Goal: Task Accomplishment & Management: Manage account settings

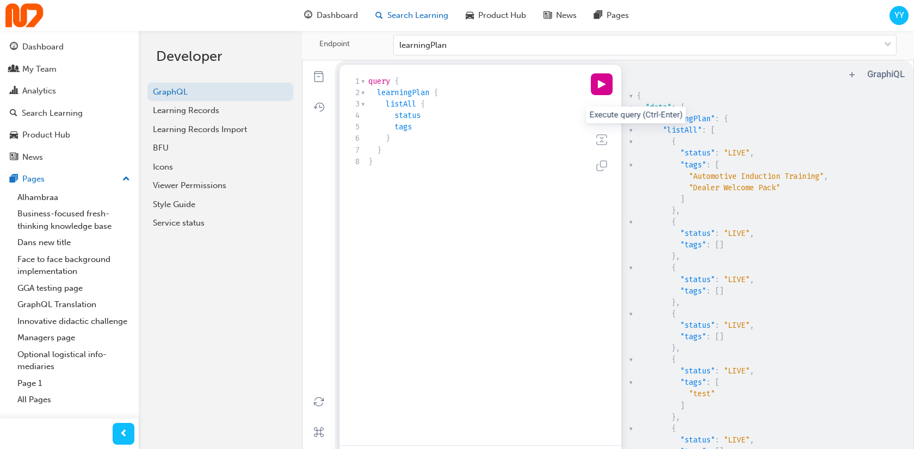
scroll to position [36, 0]
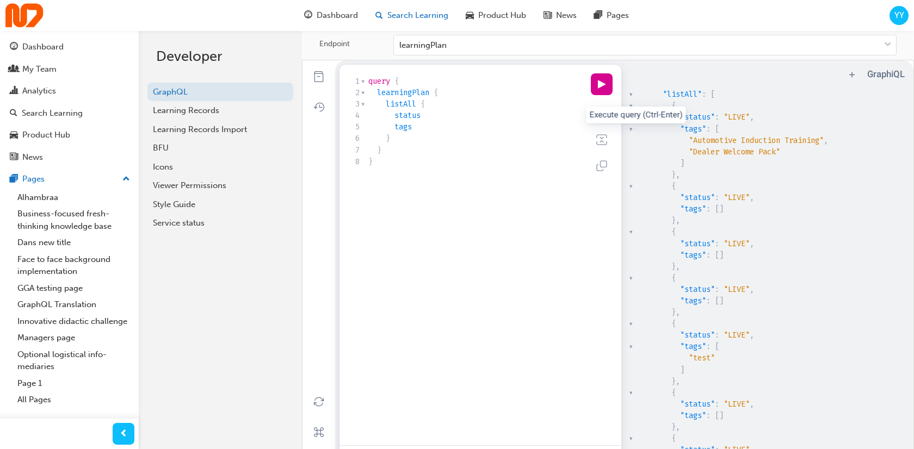
click at [424, 18] on span "Search Learning" at bounding box center [417, 15] width 61 height 13
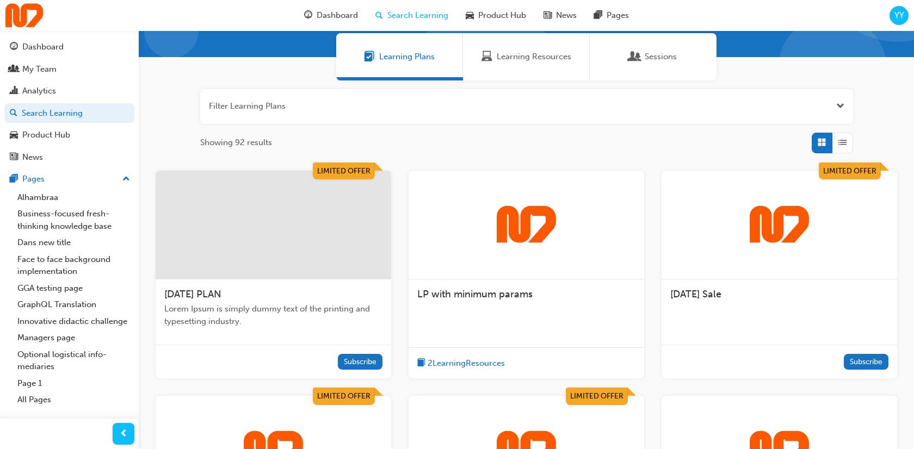
scroll to position [178, 0]
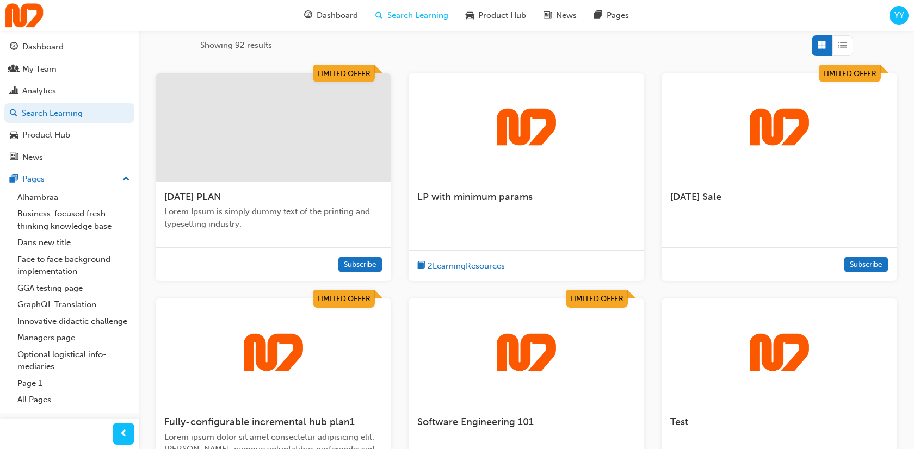
click at [306, 236] on div "TUESDAY PLAN Lorem Ipsum is simply dummy text of the printing and typesetting i…" at bounding box center [274, 215] width 236 height 66
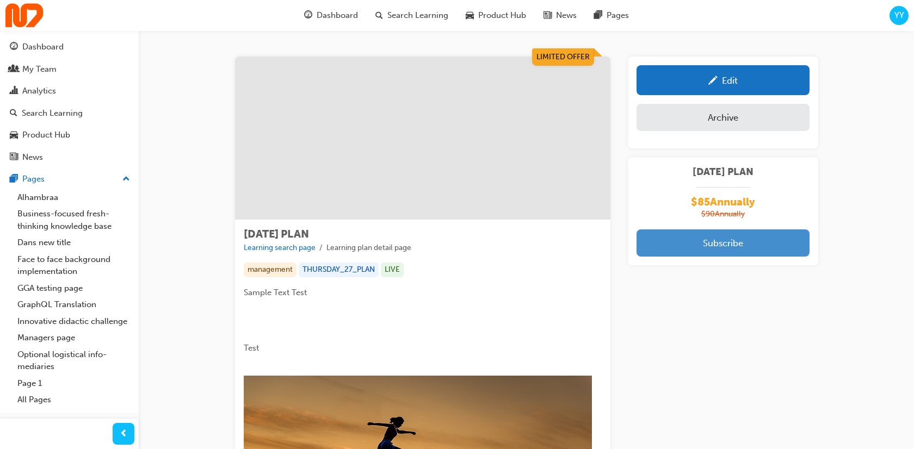
click at [728, 241] on button "Subscribe" at bounding box center [723, 243] width 173 height 27
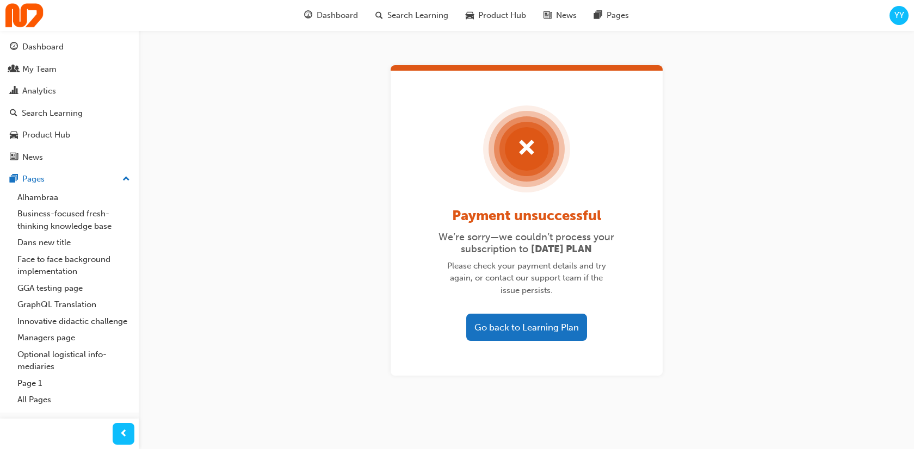
click at [533, 342] on div "Payment unsuccessful We’re sorry—we couldn’t process your subscription to TUESD…" at bounding box center [527, 223] width 272 height 305
click at [558, 323] on button "Go back to Learning Plan" at bounding box center [526, 327] width 121 height 27
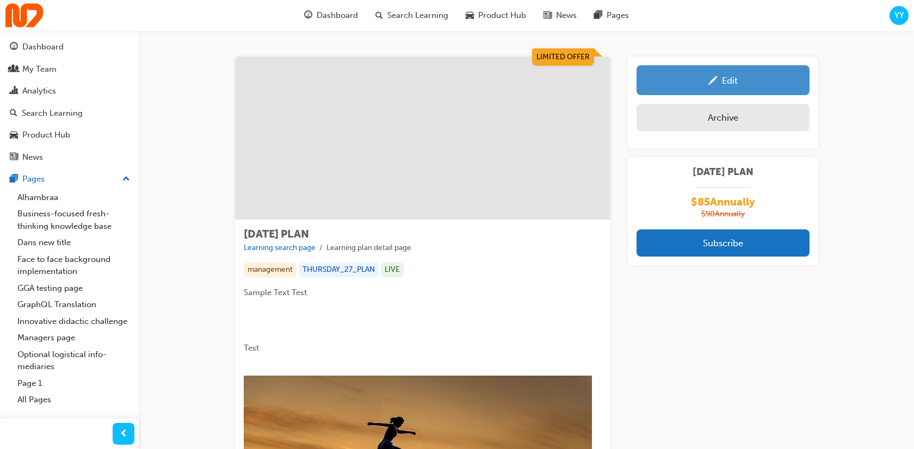
click at [739, 84] on div "Edit" at bounding box center [723, 80] width 157 height 14
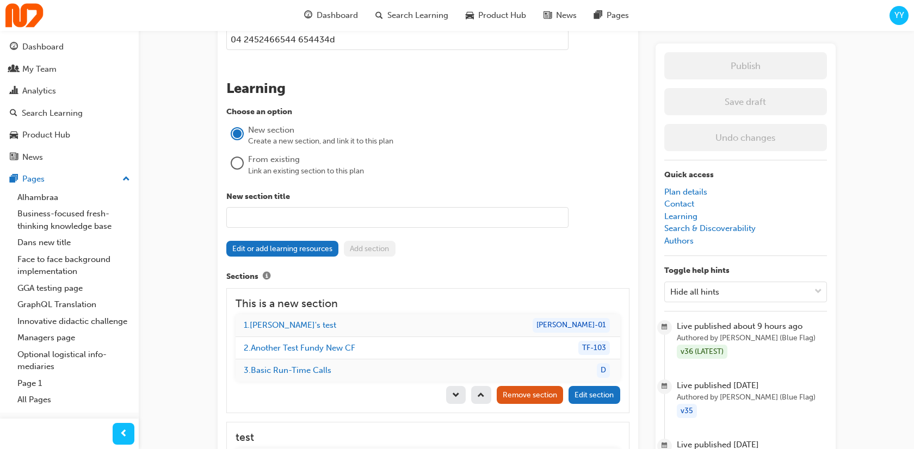
scroll to position [1230, 0]
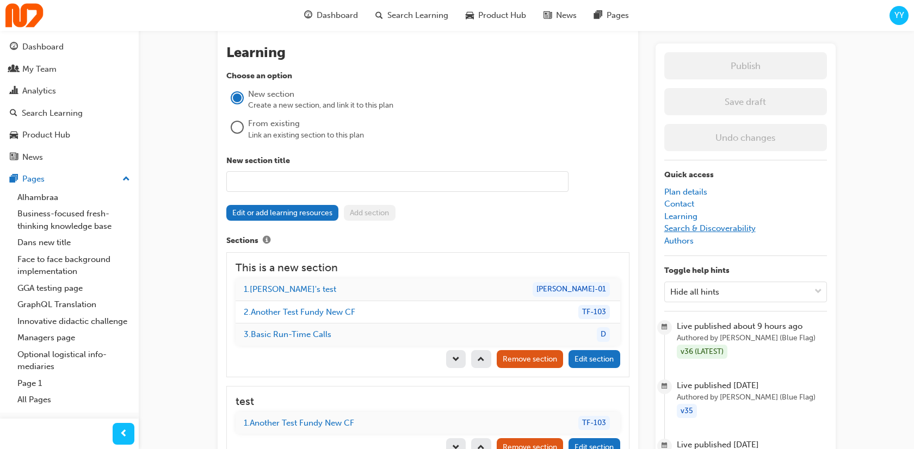
click at [698, 230] on link "Search & Discoverability" at bounding box center [709, 229] width 91 height 10
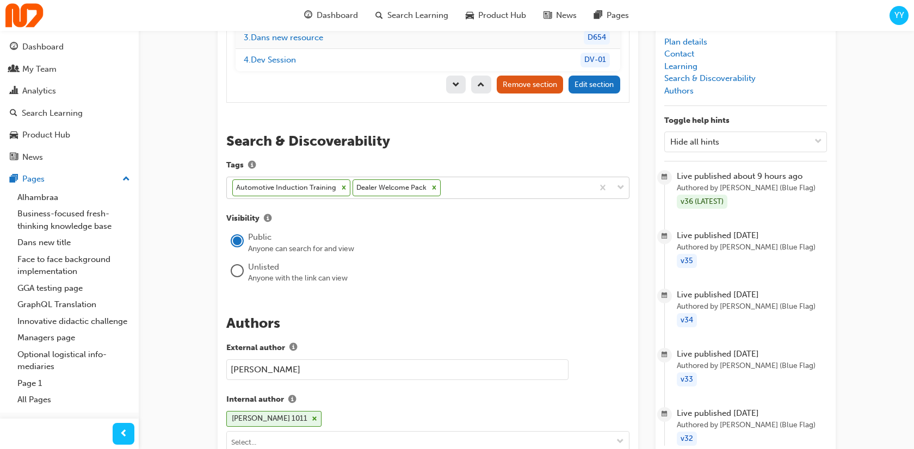
click at [432, 186] on icon at bounding box center [434, 188] width 4 height 4
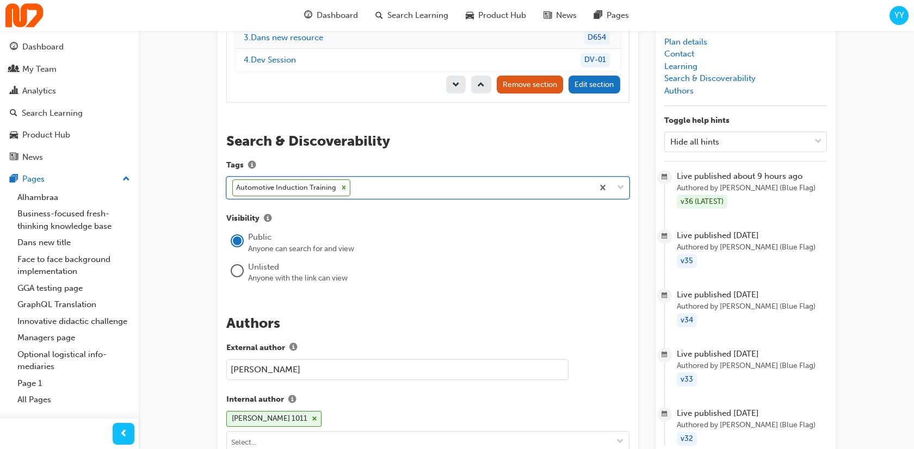
click at [342, 186] on icon at bounding box center [344, 188] width 4 height 4
click at [304, 179] on div "Select..." at bounding box center [420, 188] width 386 height 19
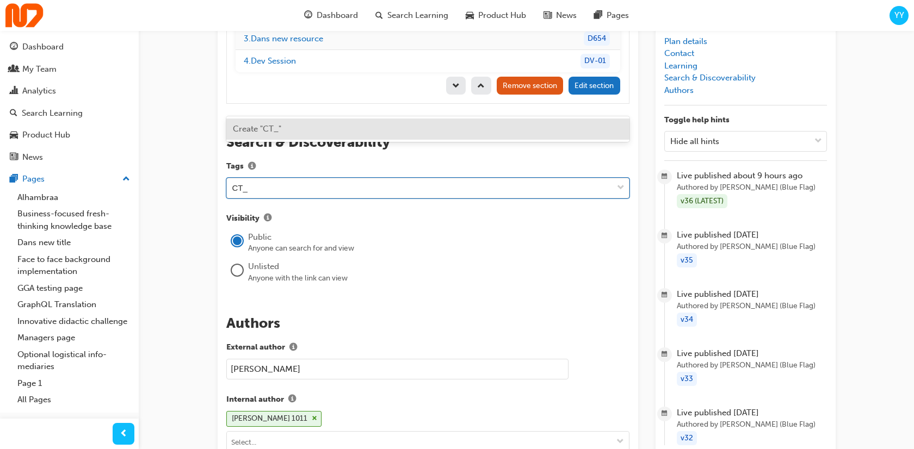
paste input "bdAfD547"
type input "CT_ bdAfD547"
click at [400, 126] on div "Create "CT_ bdAfD547"" at bounding box center [427, 129] width 403 height 21
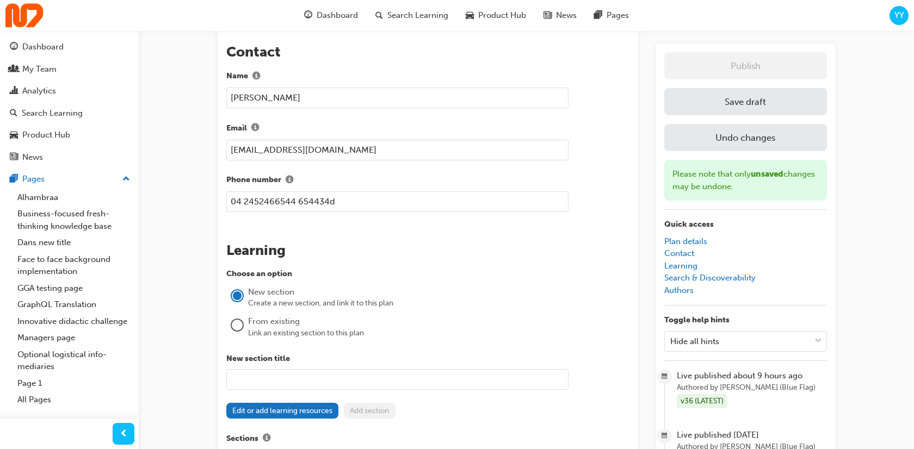
scroll to position [446, 0]
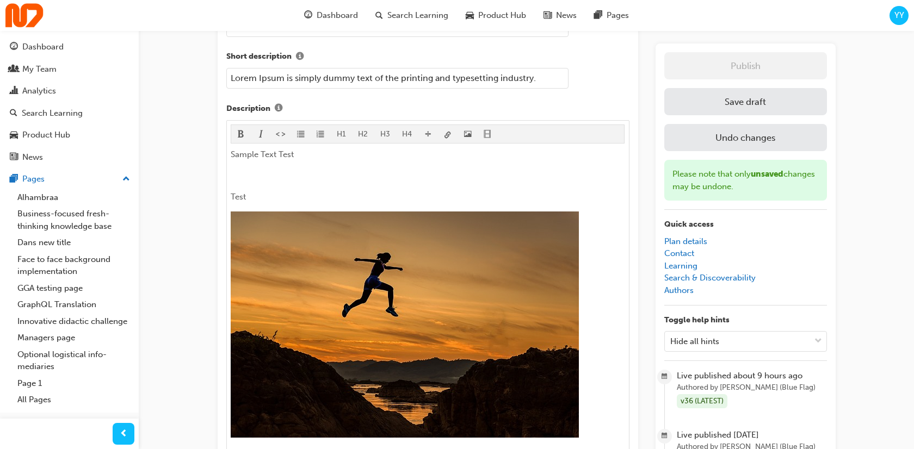
click at [742, 101] on button "Save draft" at bounding box center [745, 101] width 163 height 27
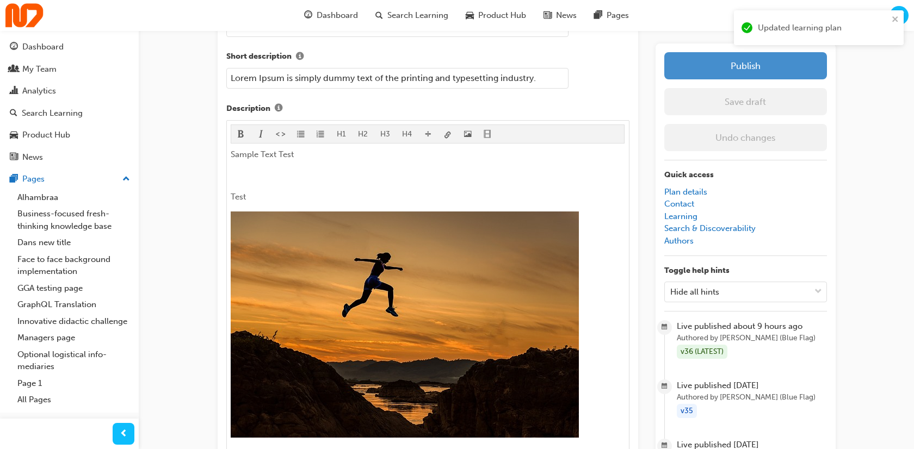
click at [753, 71] on button "Publish" at bounding box center [745, 65] width 163 height 27
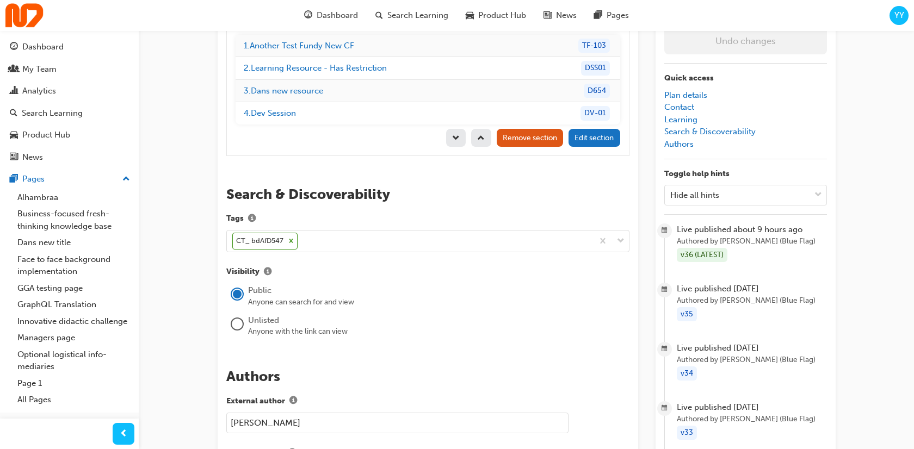
scroll to position [1750, 0]
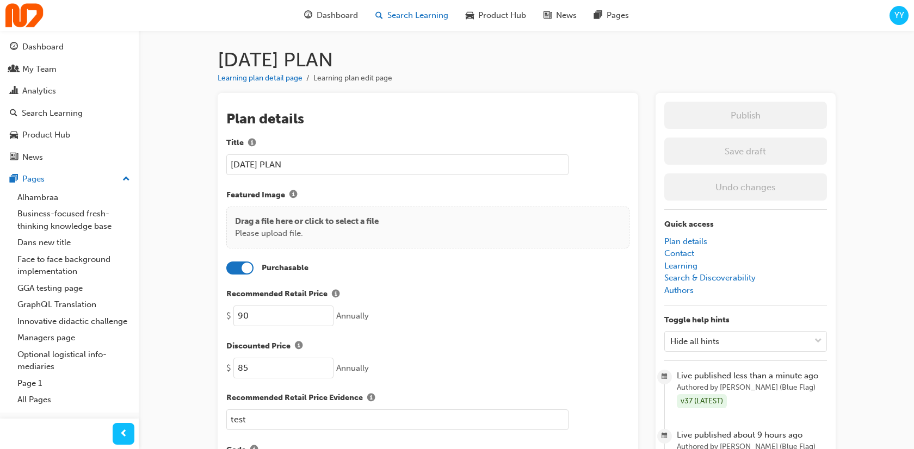
click at [381, 16] on span "search-icon" at bounding box center [379, 16] width 8 height 14
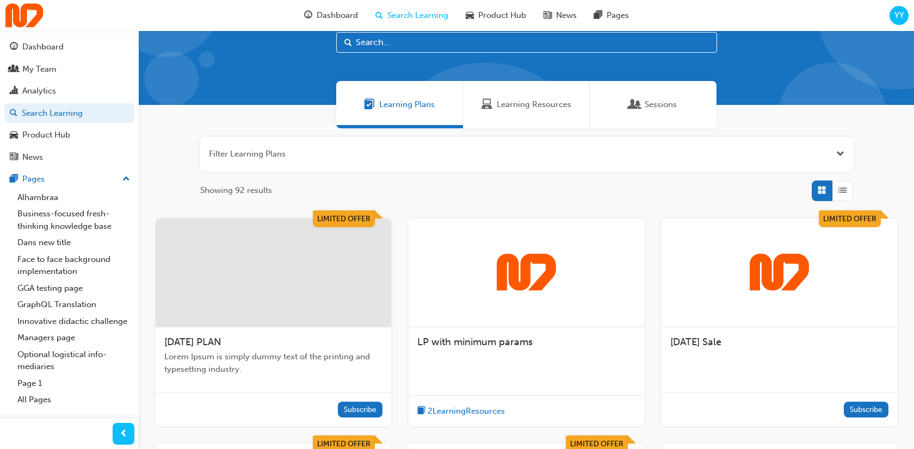
scroll to position [38, 0]
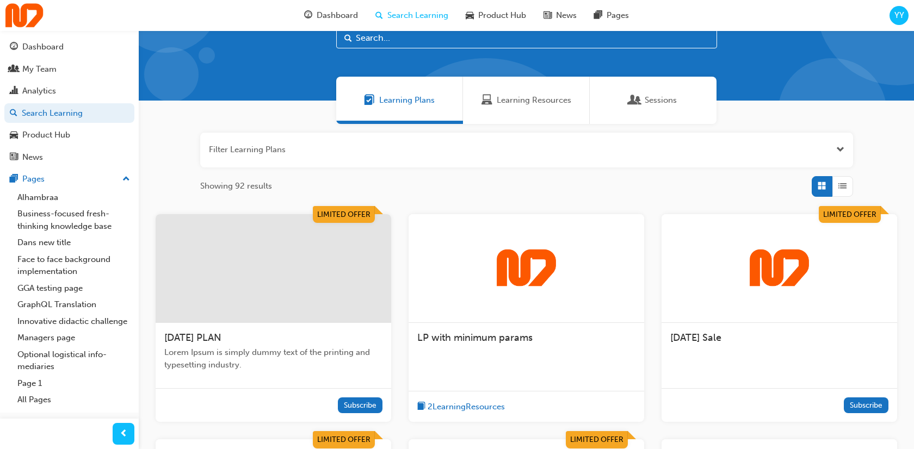
click at [343, 286] on div at bounding box center [274, 268] width 236 height 109
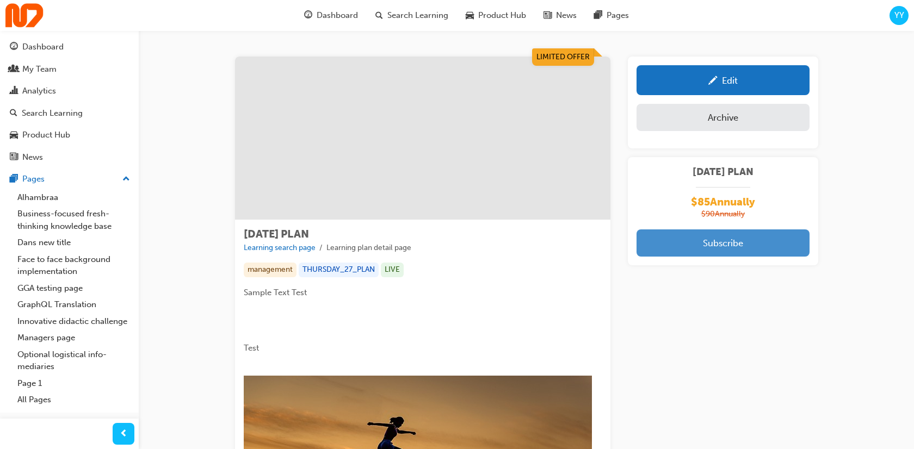
click at [746, 231] on button "Subscribe" at bounding box center [723, 243] width 173 height 27
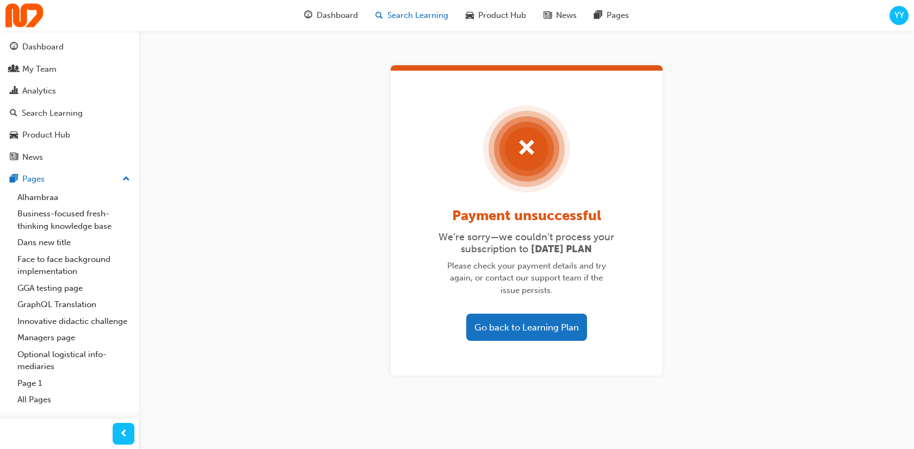
click at [427, 14] on span "Search Learning" at bounding box center [417, 15] width 61 height 13
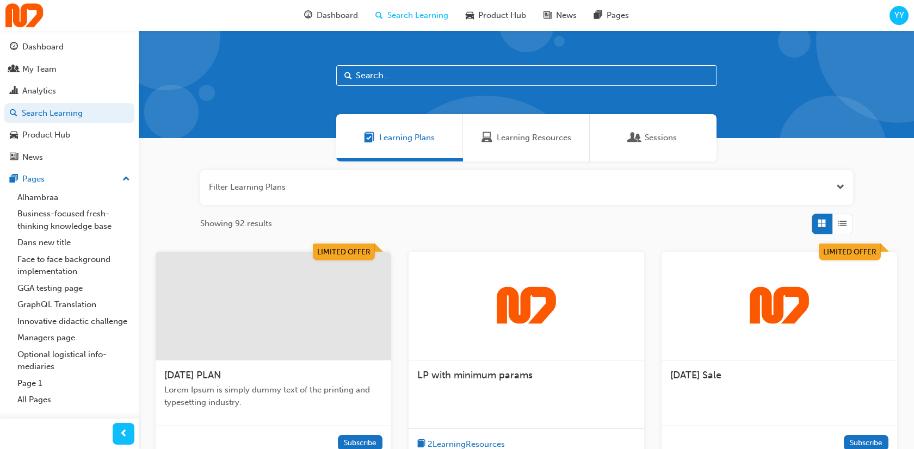
scroll to position [71, 0]
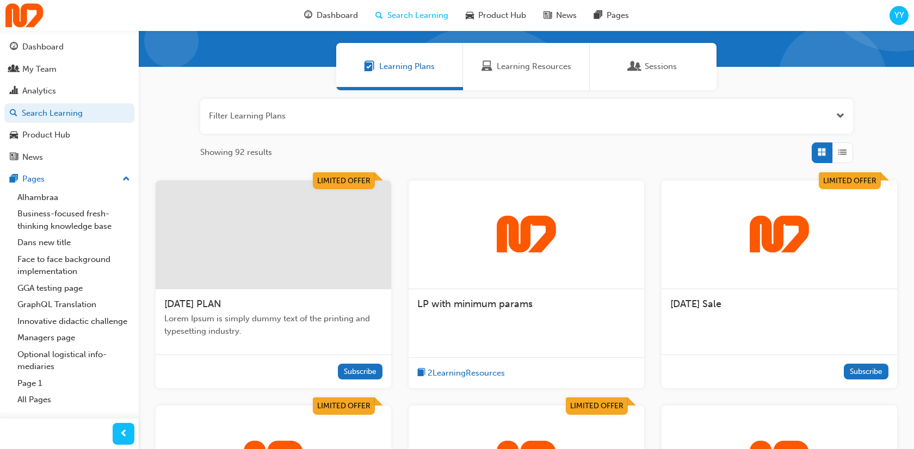
click at [313, 233] on div at bounding box center [274, 235] width 236 height 109
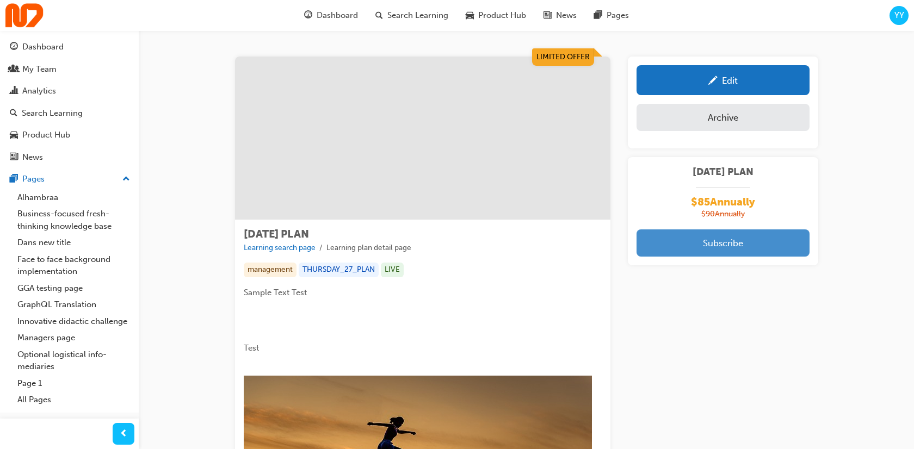
click at [716, 241] on button "Subscribe" at bounding box center [723, 243] width 173 height 27
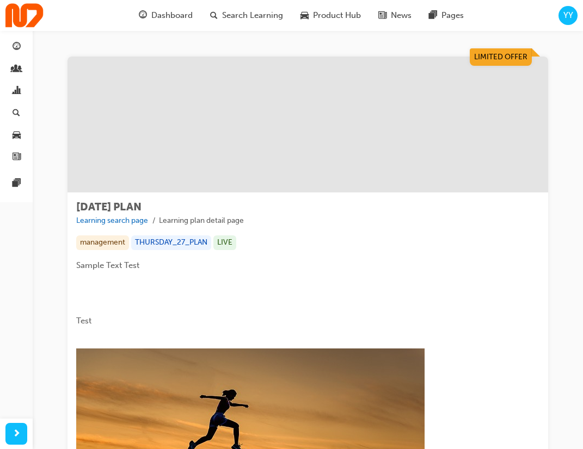
scroll to position [515, 0]
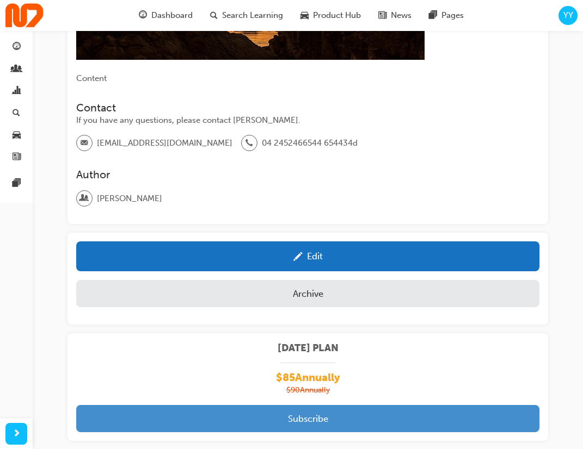
click at [319, 405] on button "Subscribe" at bounding box center [307, 418] width 463 height 27
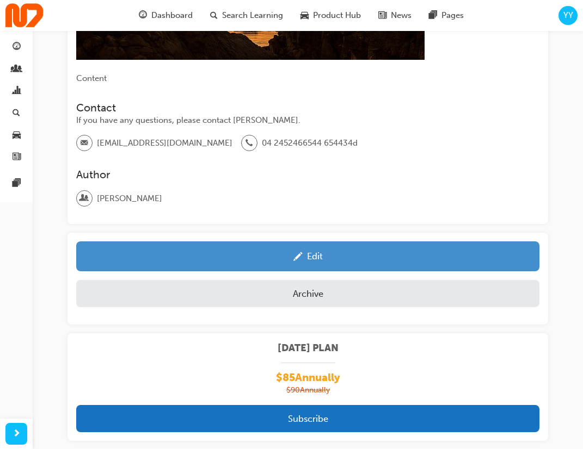
click at [372, 250] on div "Edit" at bounding box center [307, 257] width 447 height 14
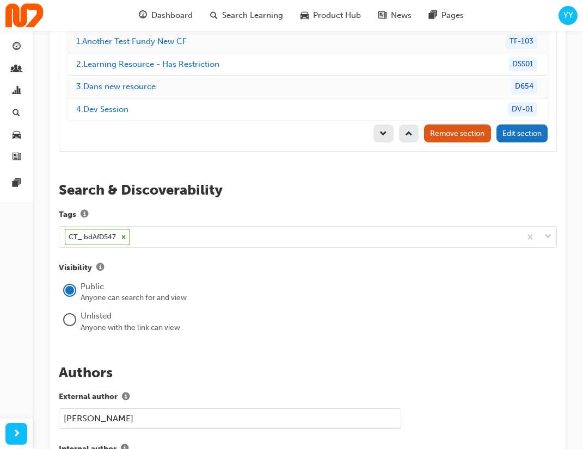
scroll to position [1642, 0]
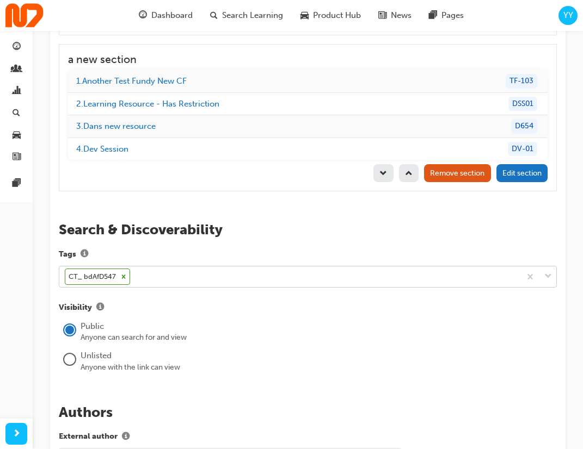
click at [137, 267] on div "CT_ bdAfD547" at bounding box center [289, 277] width 461 height 21
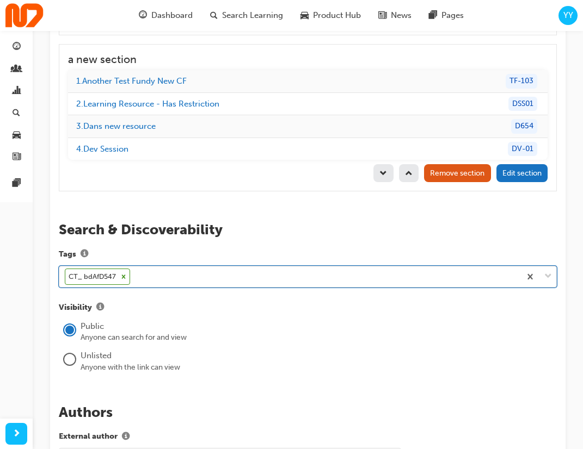
click at [124, 275] on icon at bounding box center [124, 277] width 4 height 4
paste input "bdAfD547"
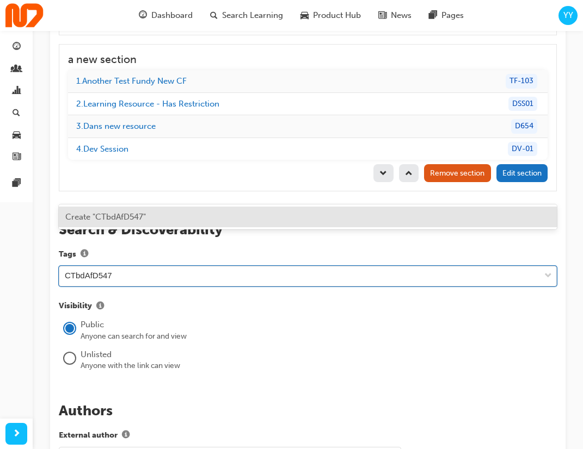
type input "CT_bdAfD547"
click at [135, 213] on span "Create "CT_bdAfD547"" at bounding box center [107, 217] width 85 height 10
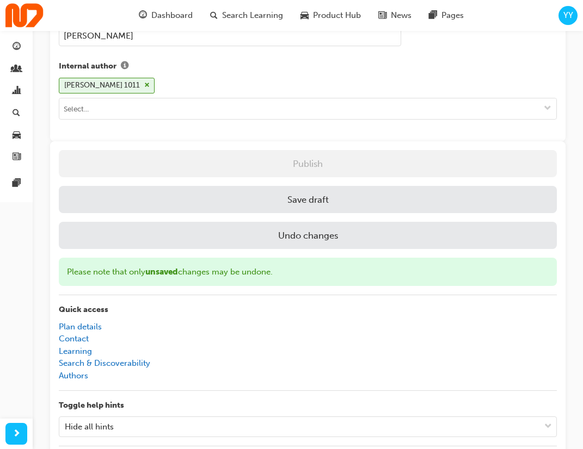
scroll to position [1923, 0]
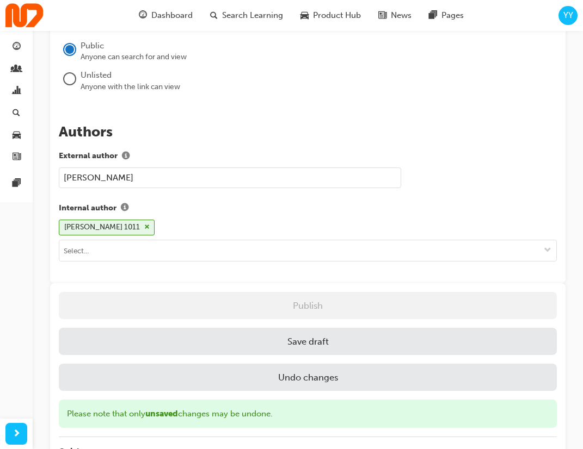
click at [311, 328] on button "Save draft" at bounding box center [308, 341] width 498 height 27
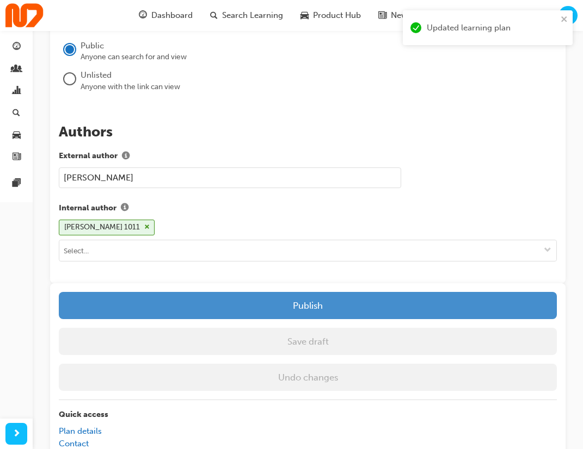
click at [343, 292] on button "Publish" at bounding box center [308, 305] width 498 height 27
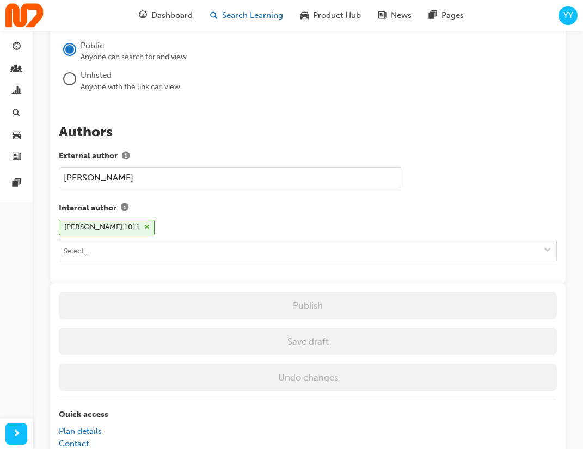
click at [254, 9] on span "Search Learning" at bounding box center [252, 15] width 61 height 13
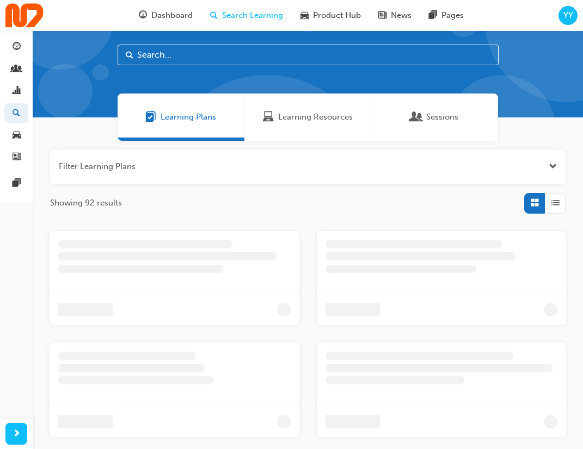
scroll to position [22, 0]
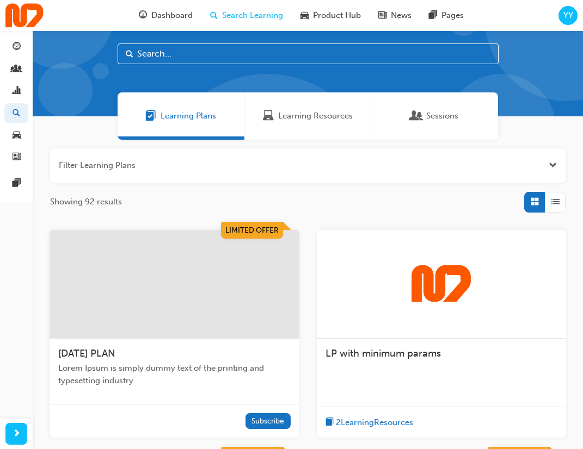
click at [177, 273] on div at bounding box center [175, 284] width 250 height 109
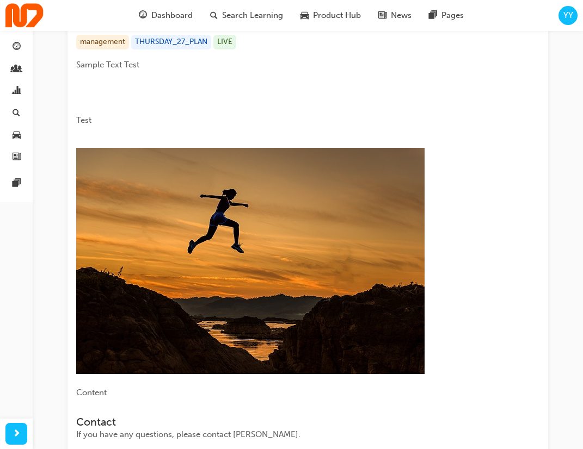
scroll to position [515, 0]
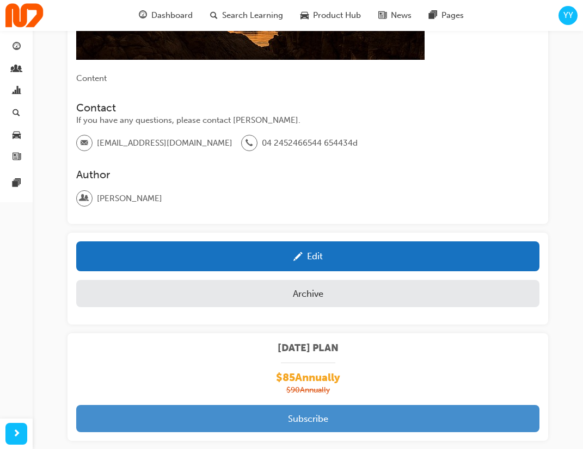
click at [321, 405] on button "Subscribe" at bounding box center [307, 418] width 463 height 27
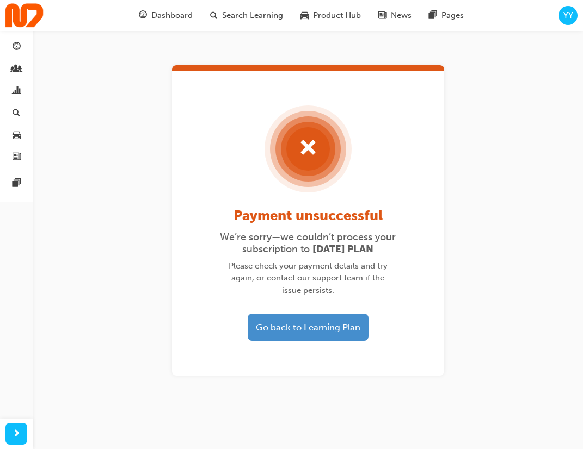
click at [333, 328] on button "Go back to Learning Plan" at bounding box center [308, 327] width 121 height 27
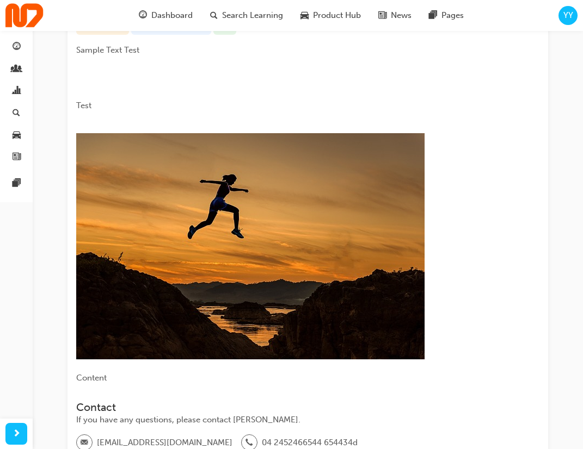
scroll to position [515, 0]
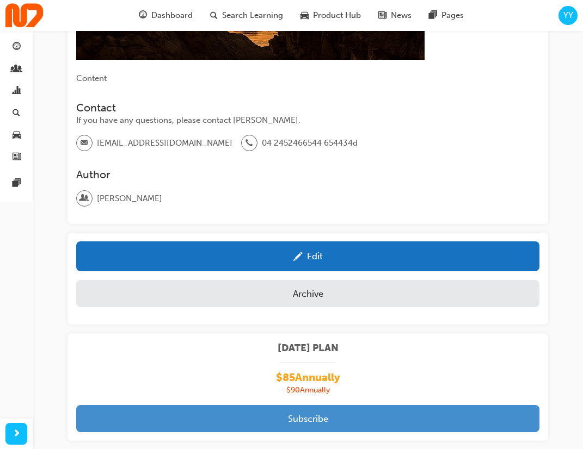
click at [305, 405] on button "Subscribe" at bounding box center [307, 418] width 463 height 27
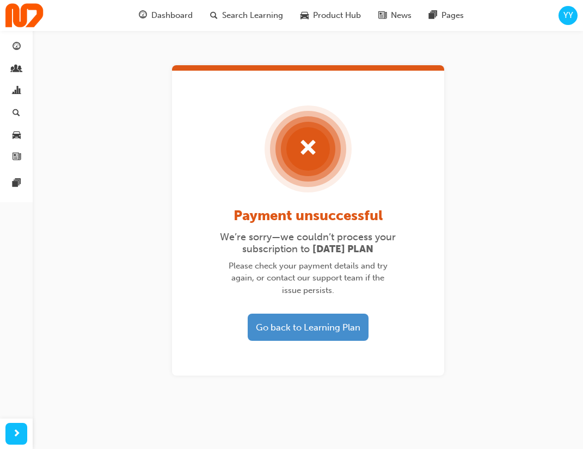
click at [299, 335] on button "Go back to Learning Plan" at bounding box center [308, 327] width 121 height 27
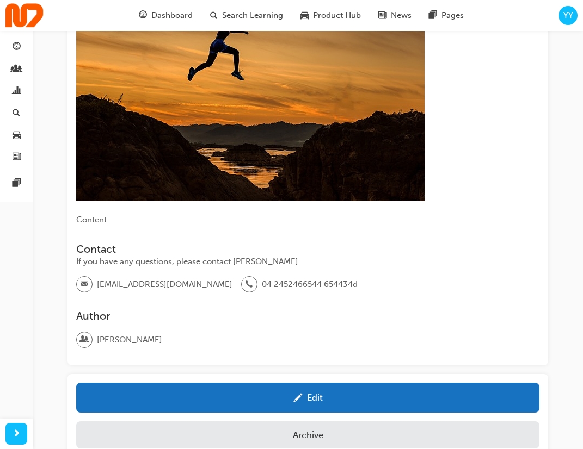
scroll to position [404, 0]
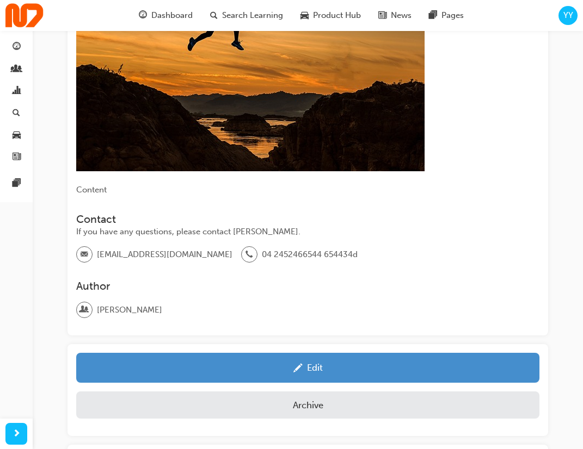
click at [286, 353] on link "Edit" at bounding box center [307, 368] width 463 height 30
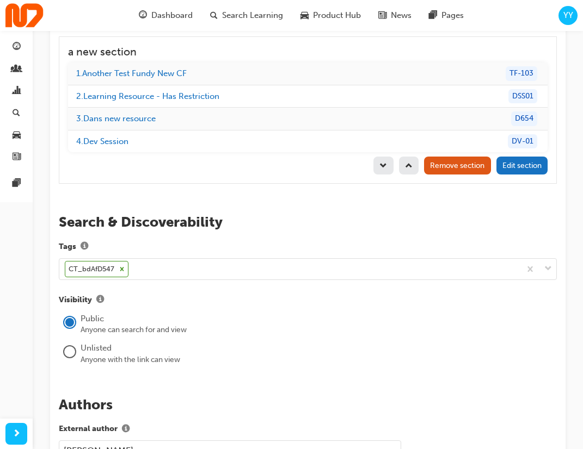
scroll to position [1643, 0]
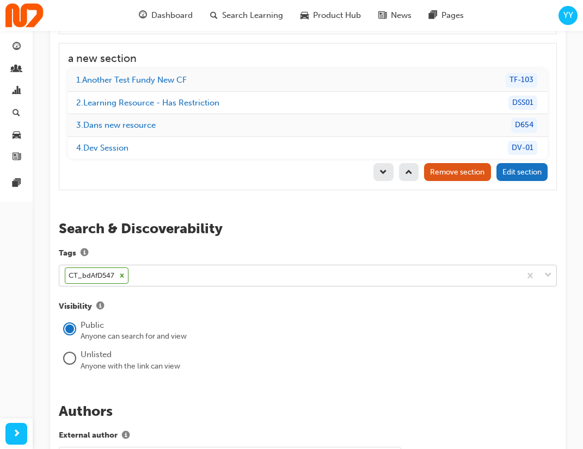
click at [121, 272] on icon at bounding box center [122, 276] width 8 height 8
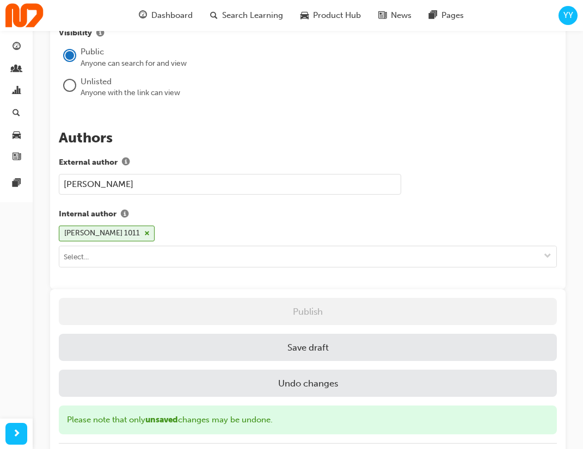
scroll to position [1796, 0]
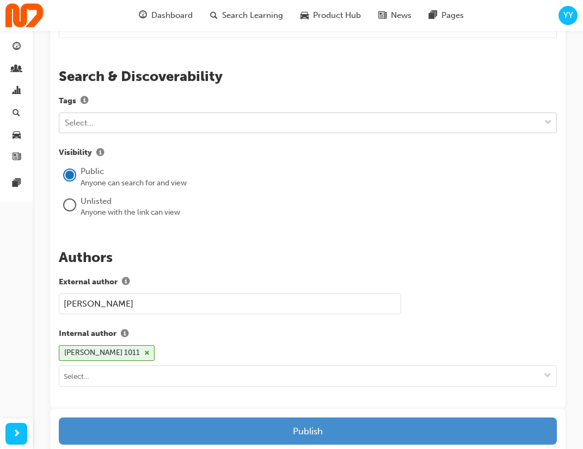
click at [330, 418] on button "Publish" at bounding box center [308, 431] width 498 height 27
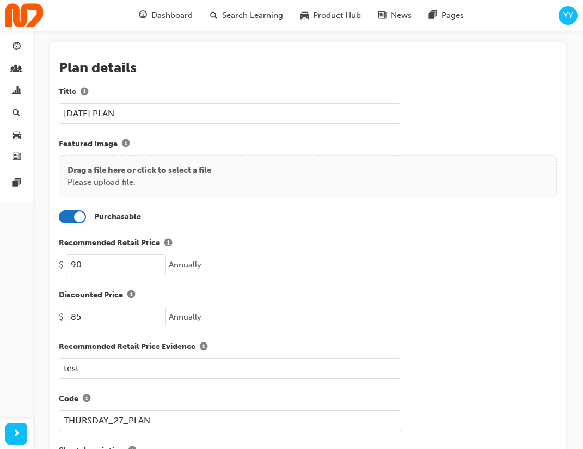
scroll to position [0, 0]
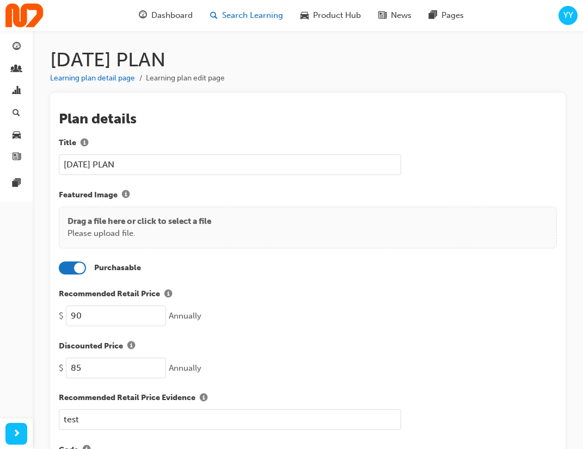
click at [236, 10] on span "Search Learning" at bounding box center [252, 15] width 61 height 13
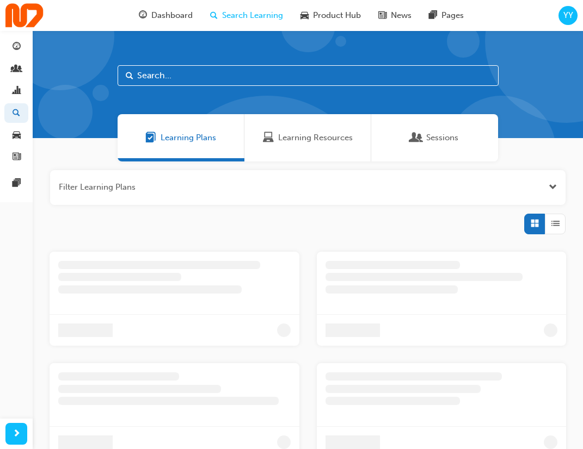
scroll to position [145, 0]
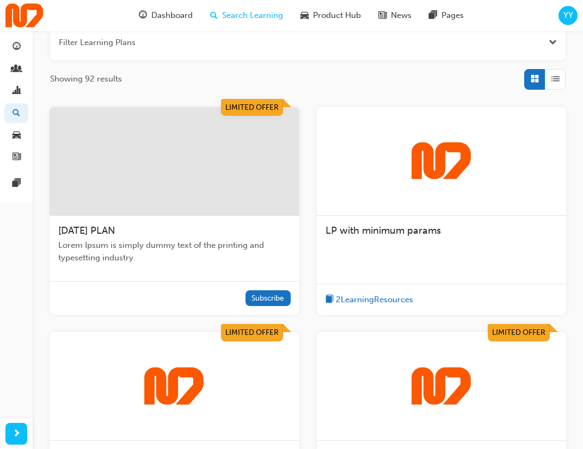
click at [229, 178] on div at bounding box center [175, 161] width 250 height 109
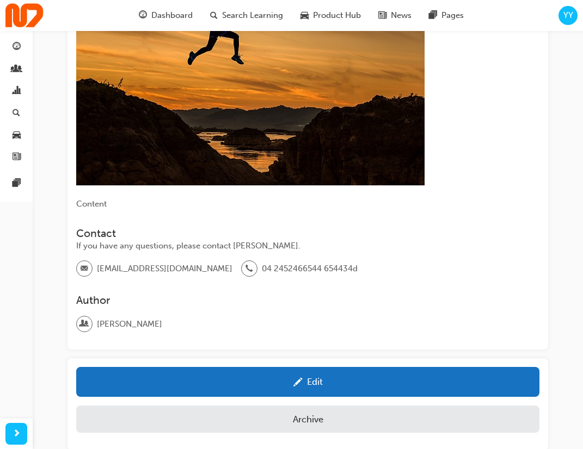
scroll to position [515, 0]
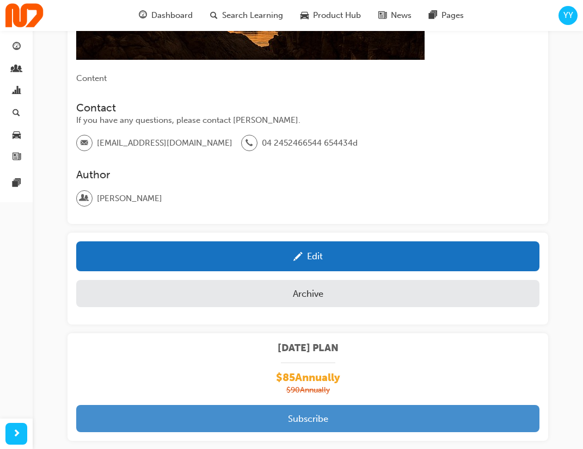
click at [311, 405] on button "Subscribe" at bounding box center [307, 418] width 463 height 27
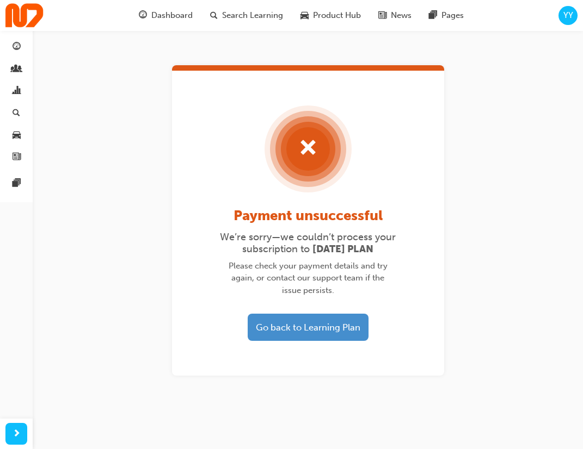
click at [287, 329] on button "Go back to Learning Plan" at bounding box center [308, 327] width 121 height 27
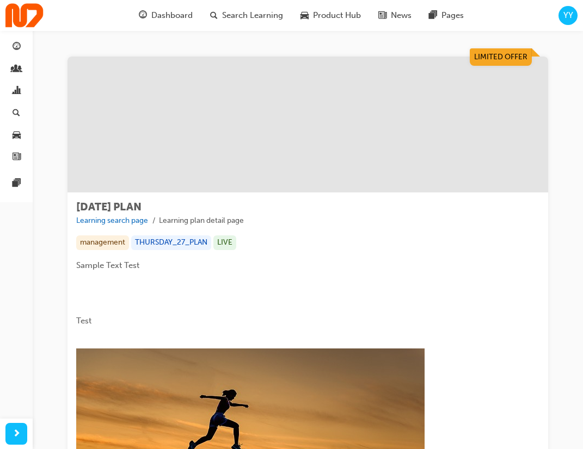
scroll to position [515, 0]
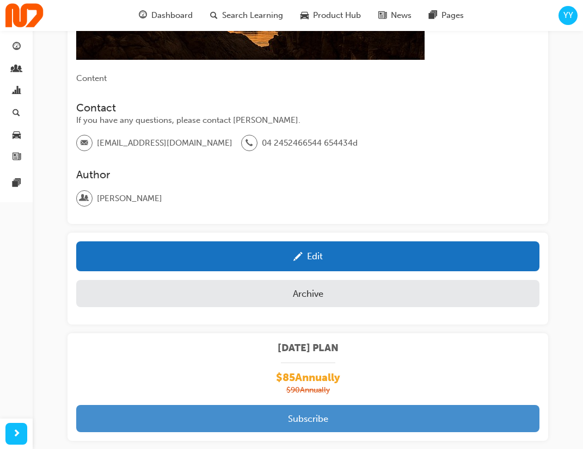
click at [289, 405] on button "Subscribe" at bounding box center [307, 418] width 463 height 27
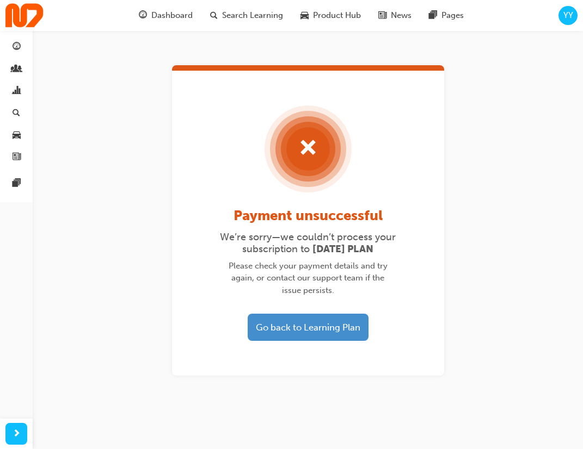
click at [295, 326] on button "Go back to Learning Plan" at bounding box center [308, 327] width 121 height 27
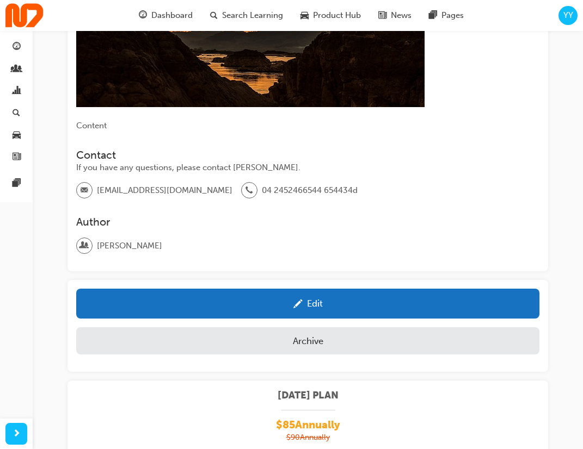
scroll to position [515, 0]
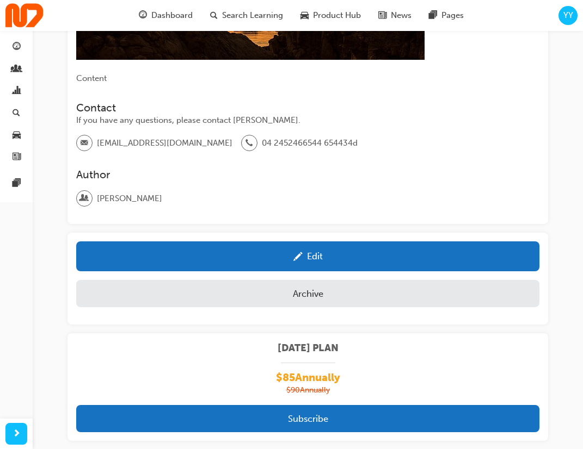
click at [196, 240] on div "Edit Archive" at bounding box center [307, 279] width 480 height 92
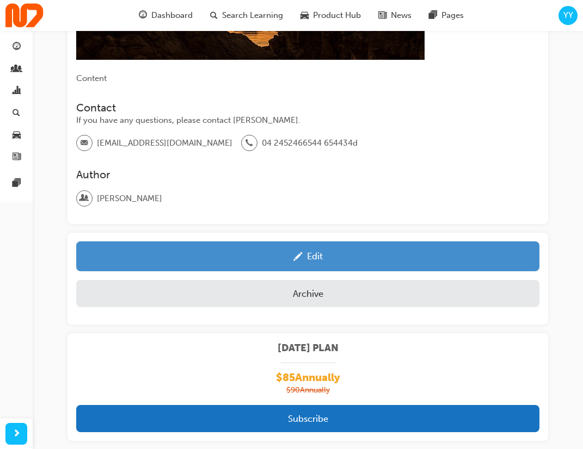
click at [330, 250] on div "Edit" at bounding box center [307, 257] width 447 height 14
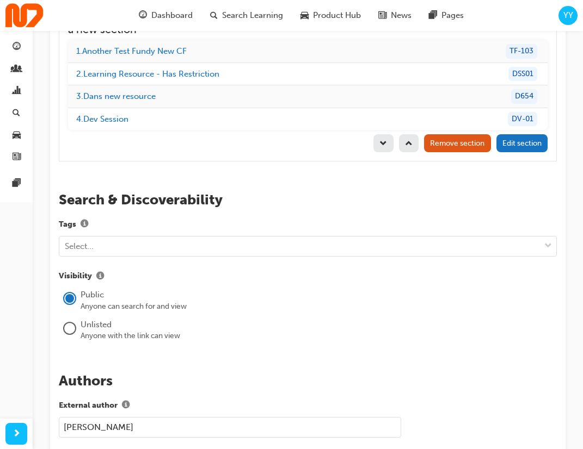
scroll to position [1667, 0]
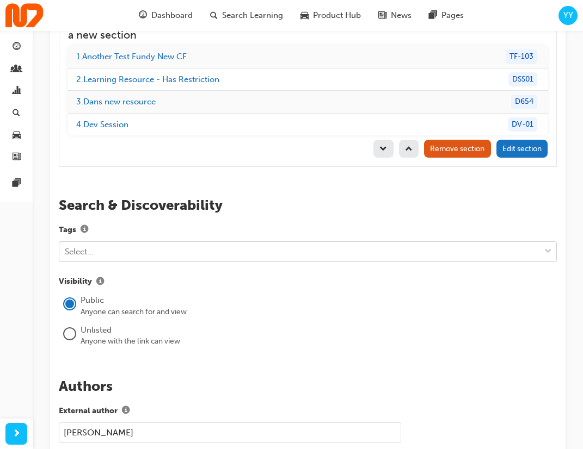
click at [244, 242] on div "Select..." at bounding box center [299, 251] width 480 height 19
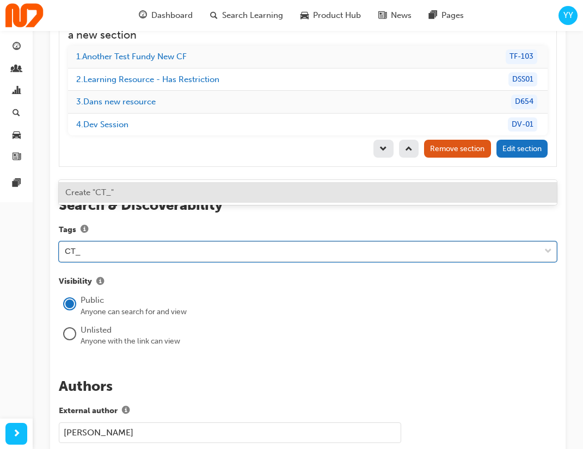
paste input "bdAfD547"
type input "CT_bdAfD547"
click at [279, 190] on div "Create "CT_bdAfD547"" at bounding box center [308, 192] width 498 height 21
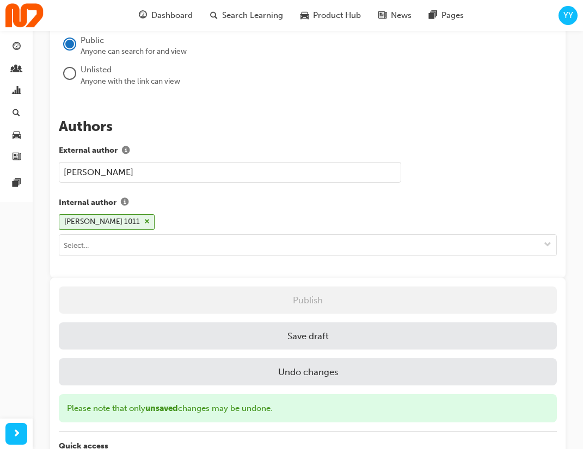
scroll to position [1953, 0]
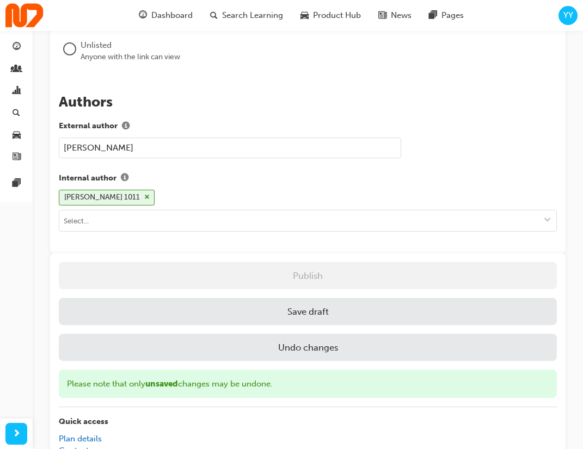
click at [324, 298] on button "Save draft" at bounding box center [308, 311] width 498 height 27
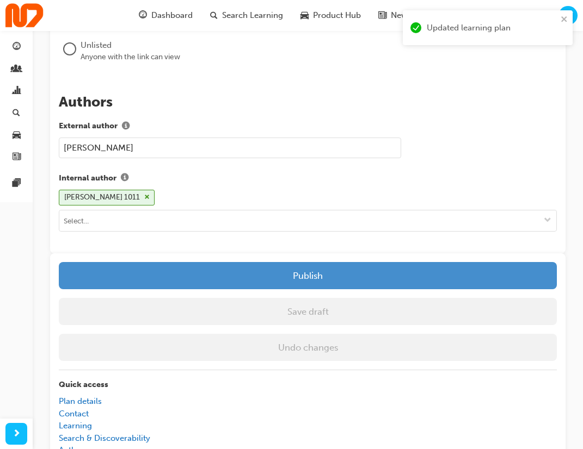
click at [358, 262] on button "Publish" at bounding box center [308, 275] width 498 height 27
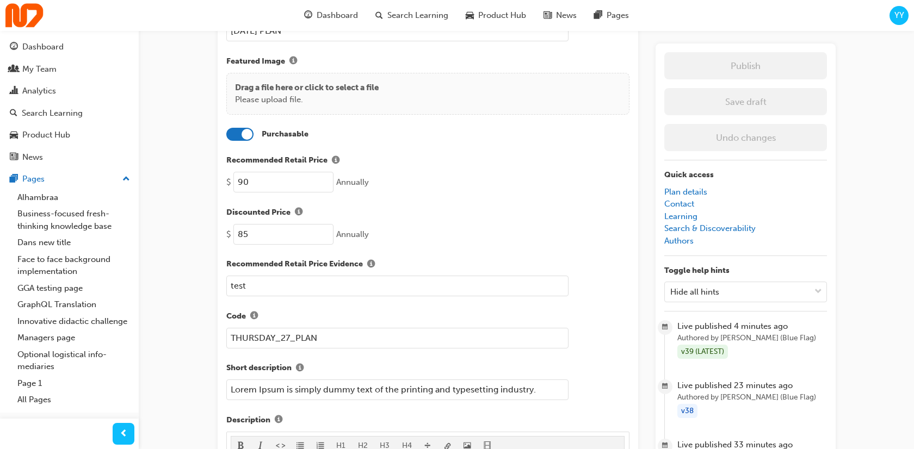
scroll to position [0, 0]
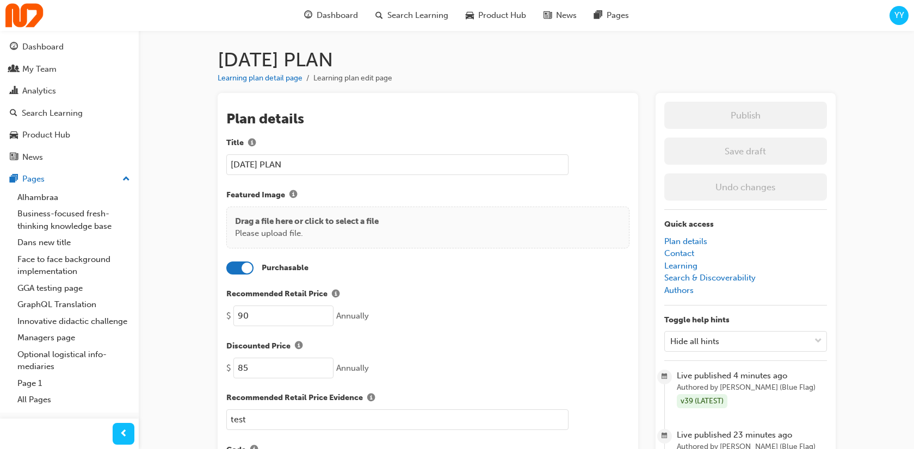
click at [417, 27] on div "Dashboard Search Learning Product Hub News Pages" at bounding box center [466, 15] width 351 height 31
click at [425, 14] on span "Search Learning" at bounding box center [417, 15] width 61 height 13
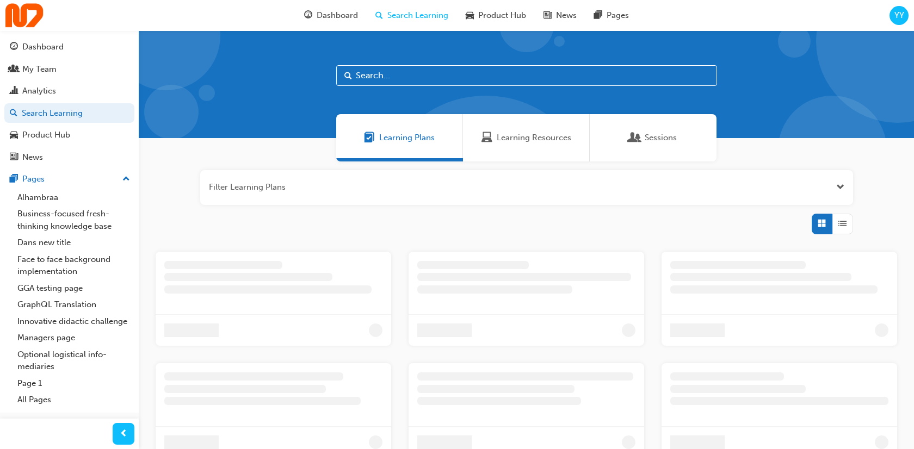
scroll to position [96, 0]
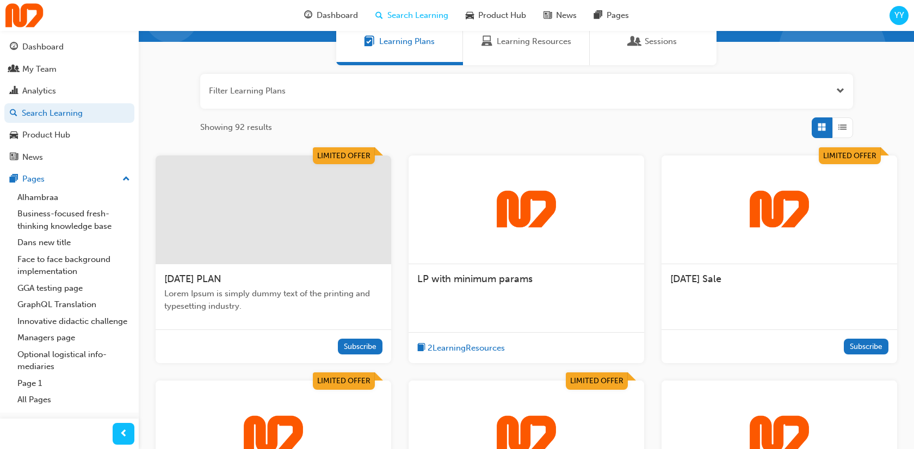
click at [328, 178] on div at bounding box center [274, 210] width 236 height 109
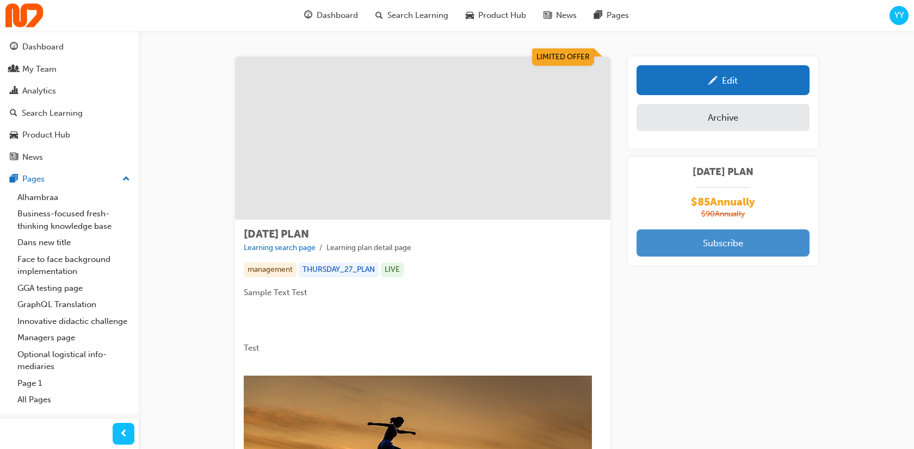
click at [582, 241] on button "Subscribe" at bounding box center [723, 243] width 173 height 27
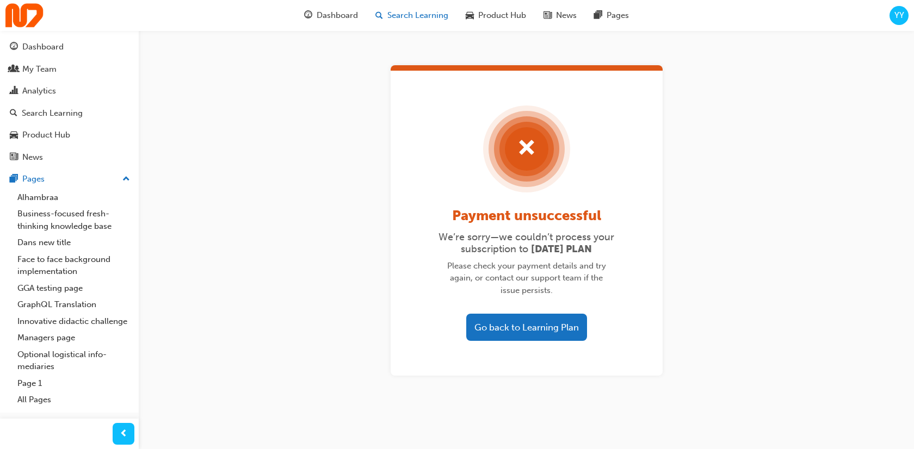
click at [417, 21] on div "Search Learning" at bounding box center [412, 15] width 90 height 22
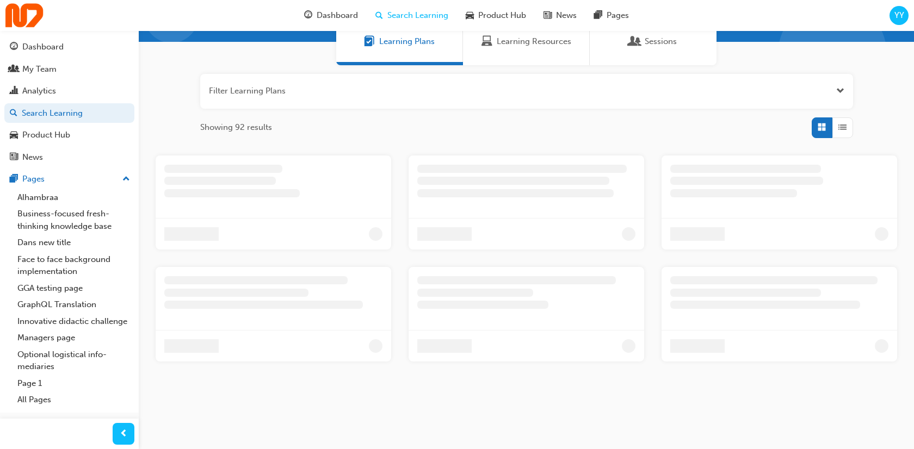
scroll to position [97, 0]
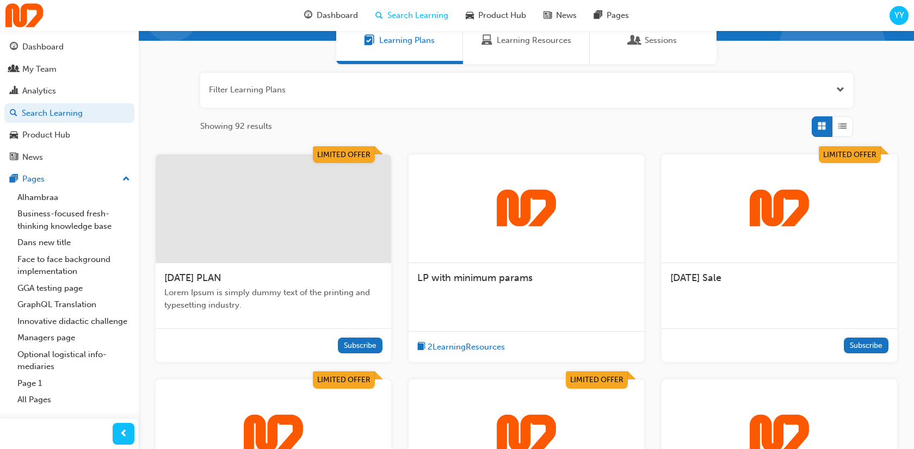
click at [310, 196] on div at bounding box center [274, 209] width 236 height 109
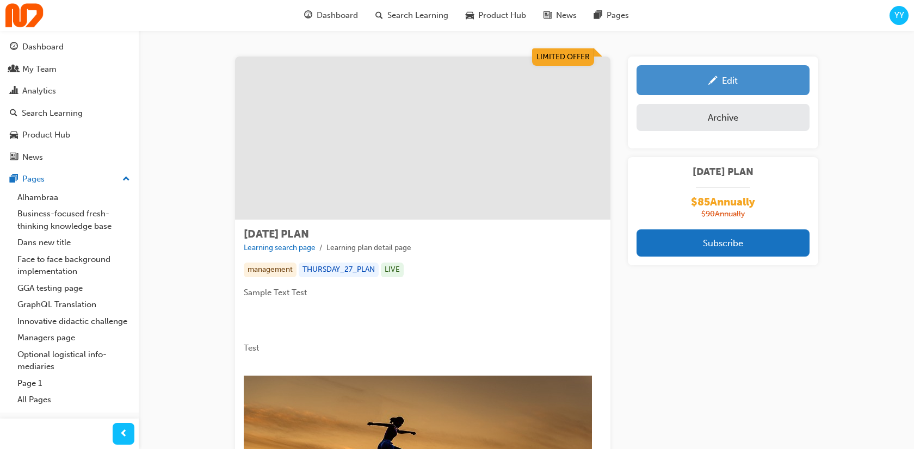
click at [730, 81] on div "Edit" at bounding box center [730, 80] width 16 height 11
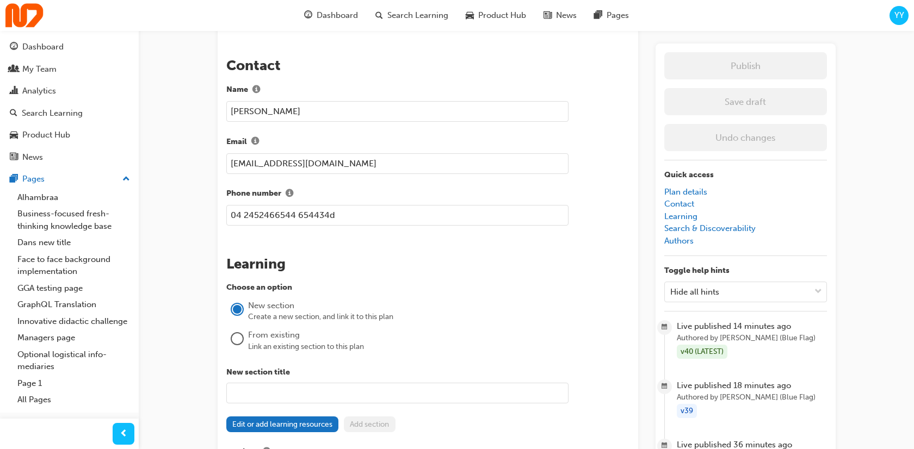
scroll to position [910, 0]
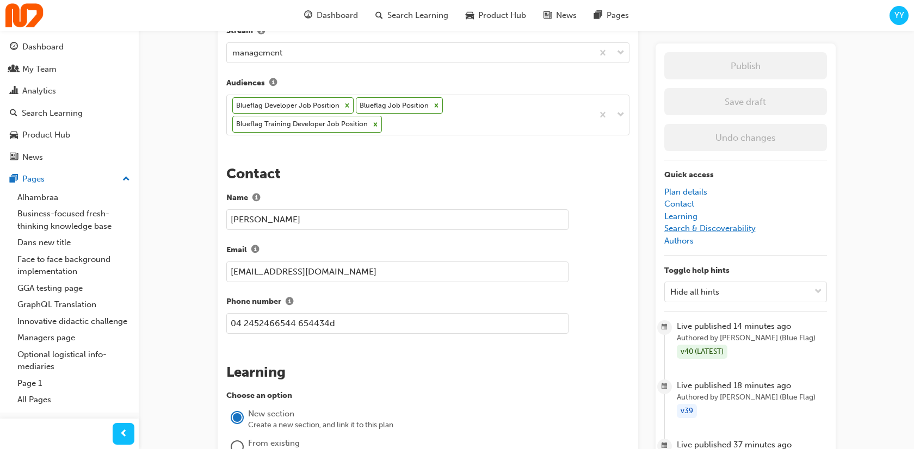
click at [734, 232] on link "Search & Discoverability" at bounding box center [709, 229] width 91 height 10
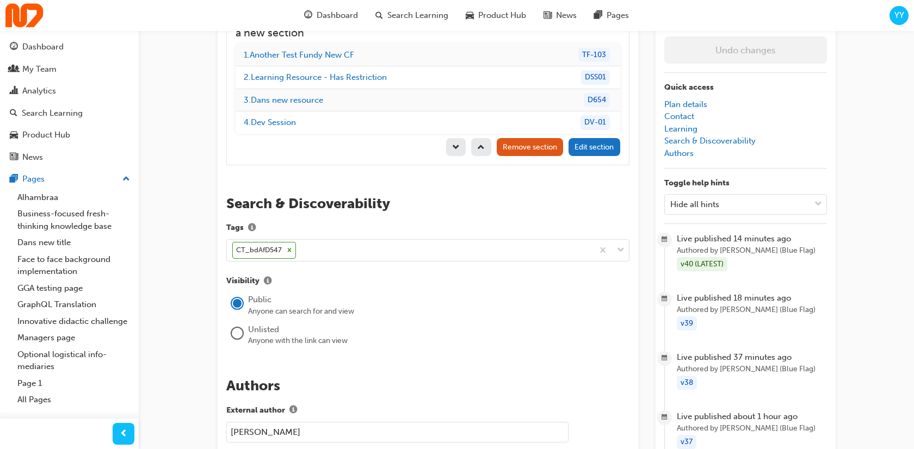
scroll to position [1687, 0]
click at [372, 241] on div "CT_bdAfD547" at bounding box center [410, 251] width 366 height 21
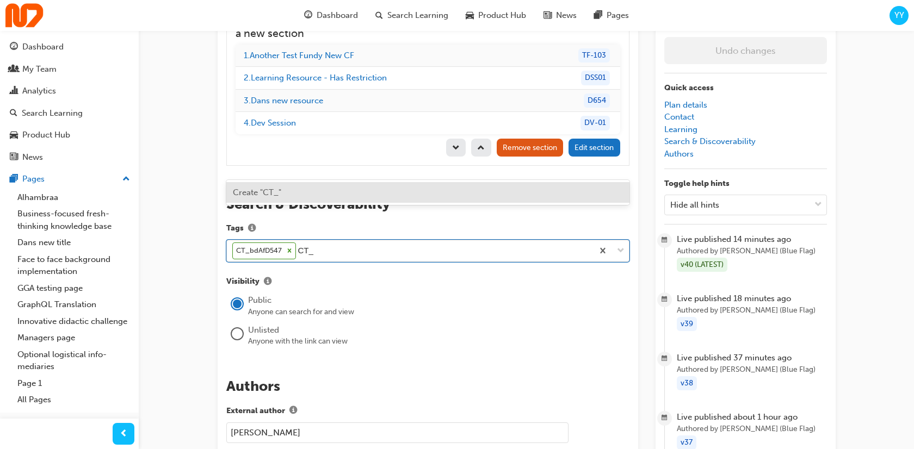
paste input "W9VISfna"
type input "CT_W9VISfna"
click at [378, 190] on div "Create "CT_W9VISfna"" at bounding box center [427, 192] width 403 height 21
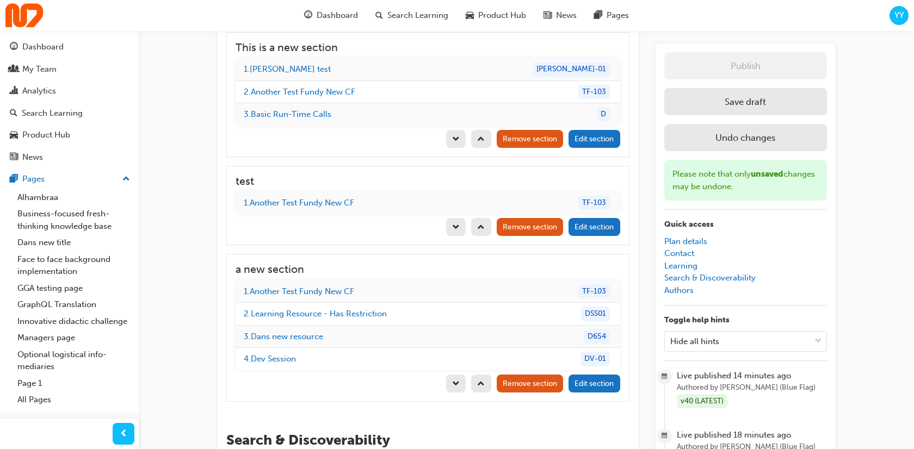
scroll to position [1406, 0]
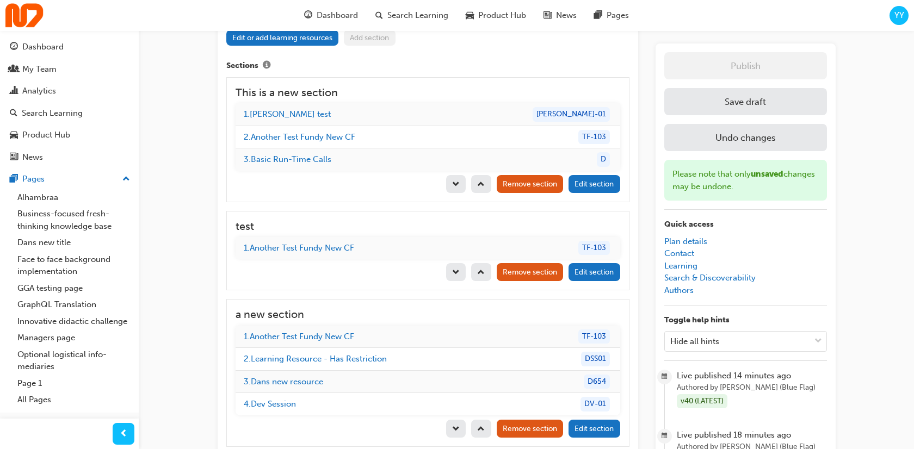
click at [742, 103] on button "Save draft" at bounding box center [745, 101] width 163 height 27
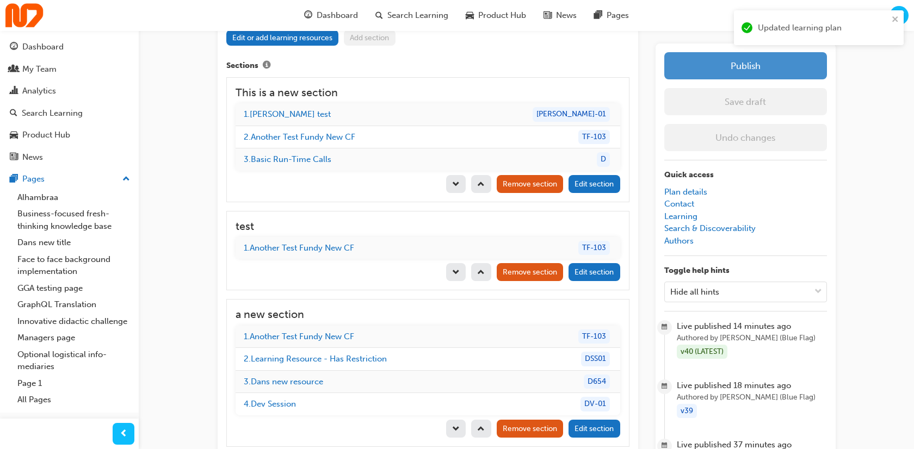
click at [757, 67] on button "Publish" at bounding box center [745, 65] width 163 height 27
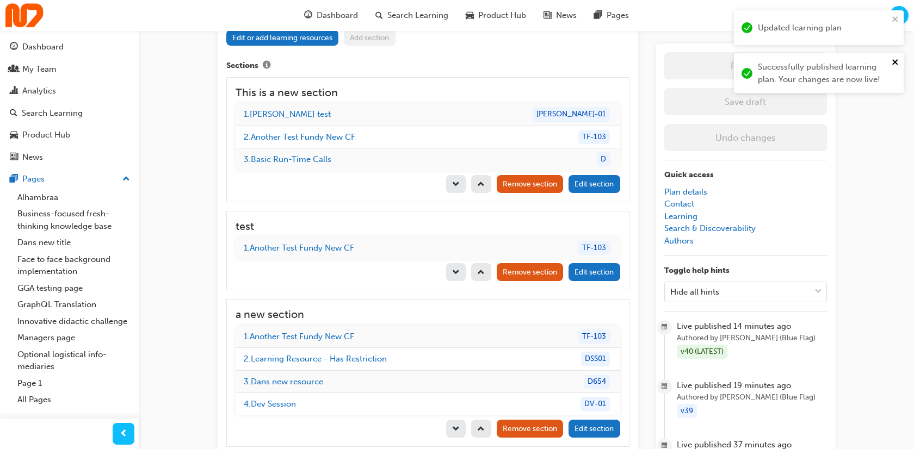
click at [893, 61] on icon "close" at bounding box center [894, 61] width 5 height 5
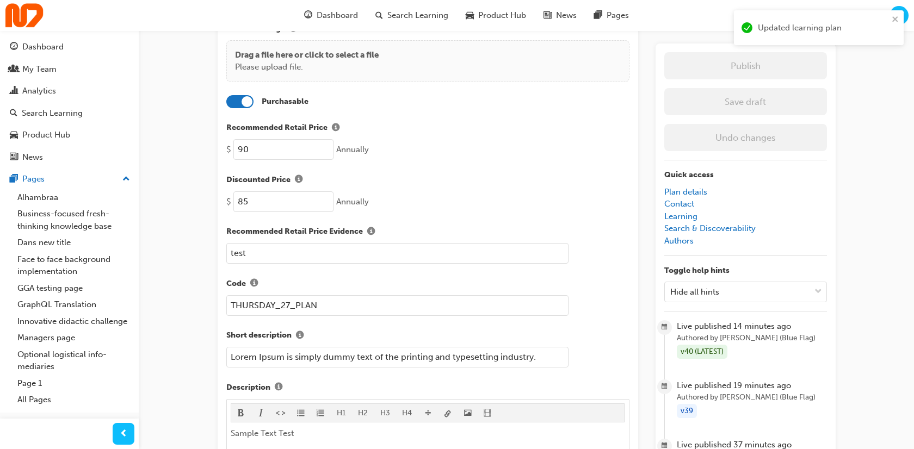
scroll to position [0, 0]
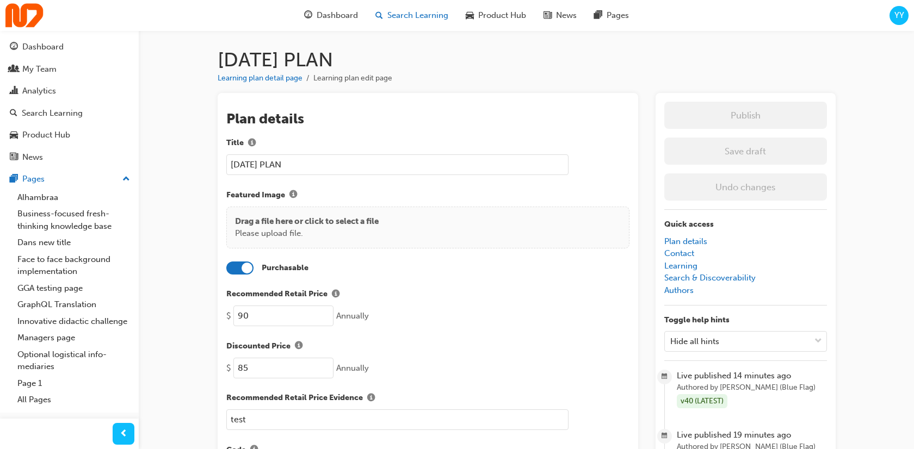
click at [400, 10] on span "Search Learning" at bounding box center [417, 15] width 61 height 13
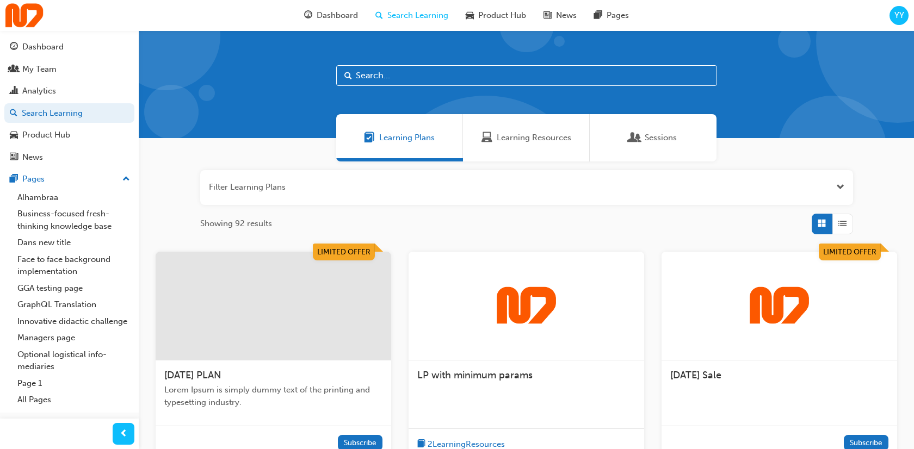
click at [292, 274] on div at bounding box center [274, 306] width 236 height 109
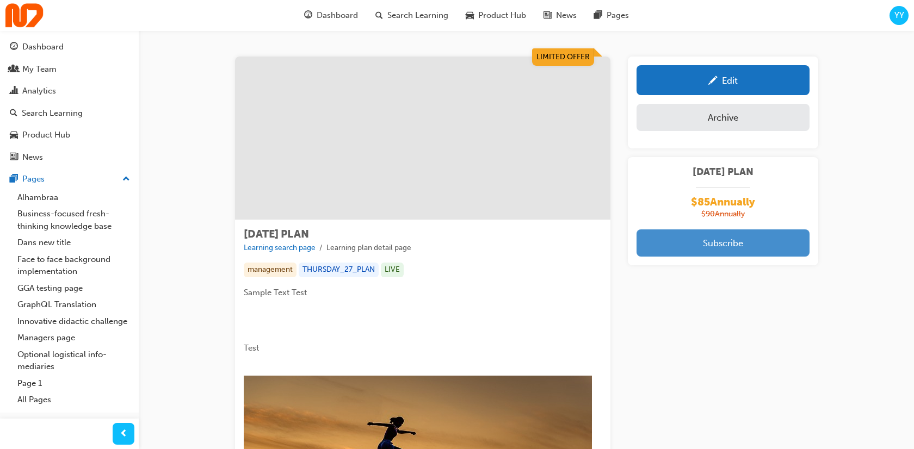
click at [747, 246] on button "Subscribe" at bounding box center [723, 243] width 173 height 27
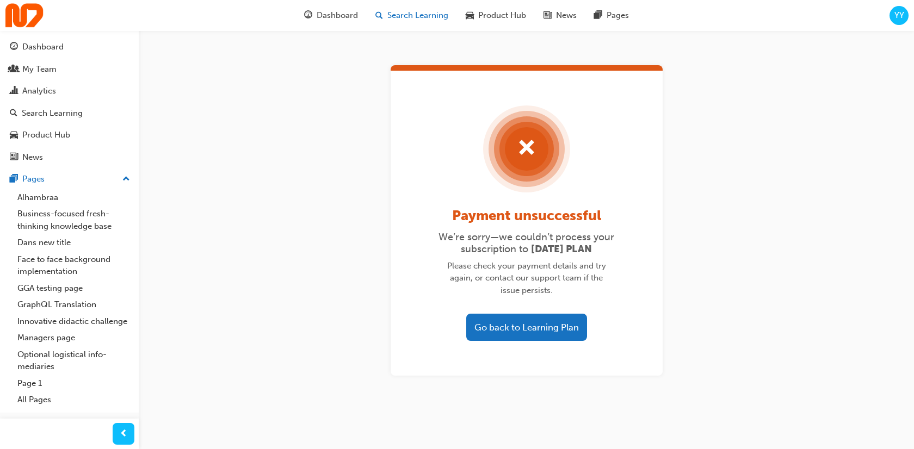
click at [417, 13] on span "Search Learning" at bounding box center [417, 15] width 61 height 13
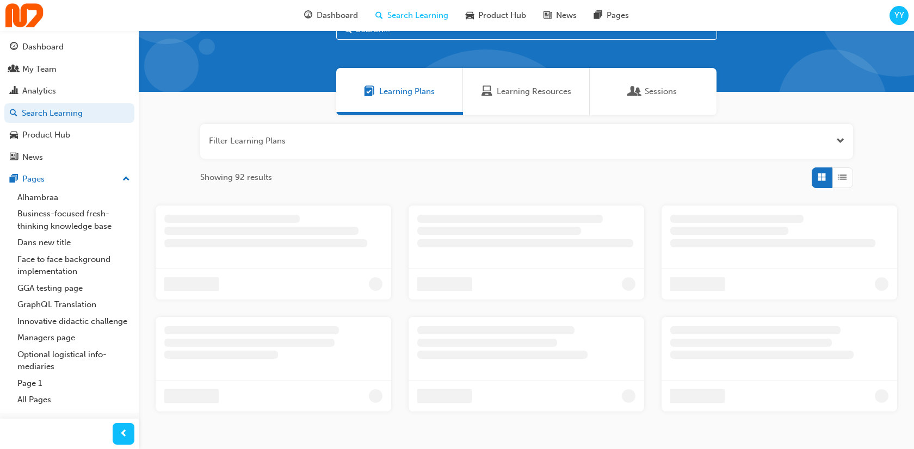
scroll to position [46, 0]
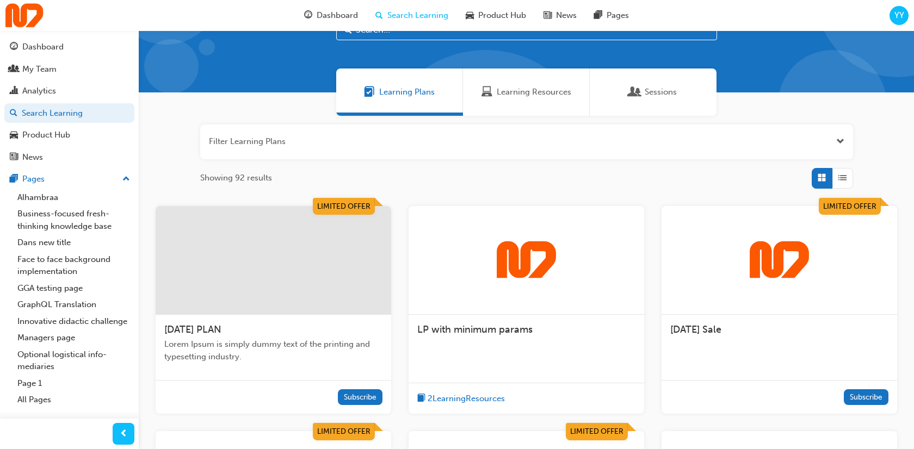
click at [352, 269] on div at bounding box center [274, 260] width 236 height 109
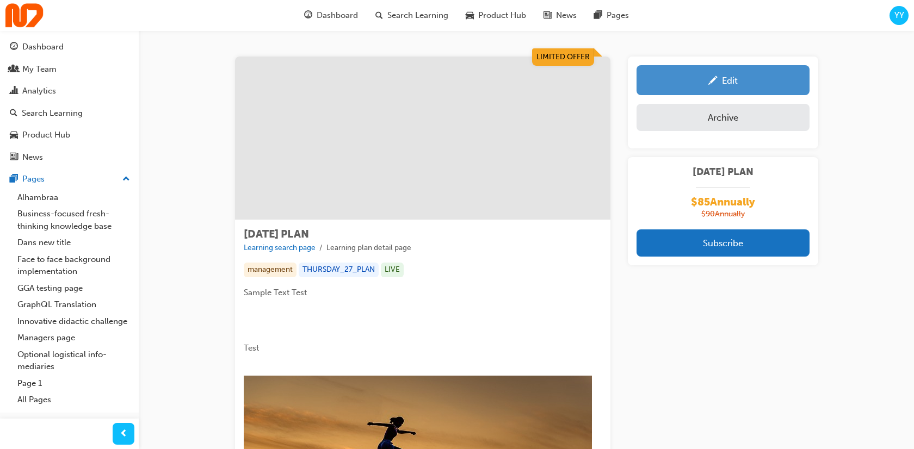
click at [751, 91] on link "Edit" at bounding box center [723, 80] width 173 height 30
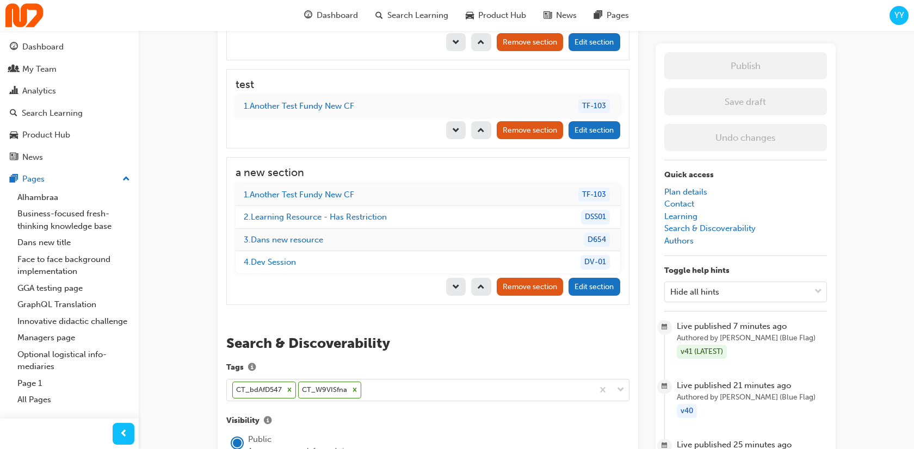
scroll to position [1497, 0]
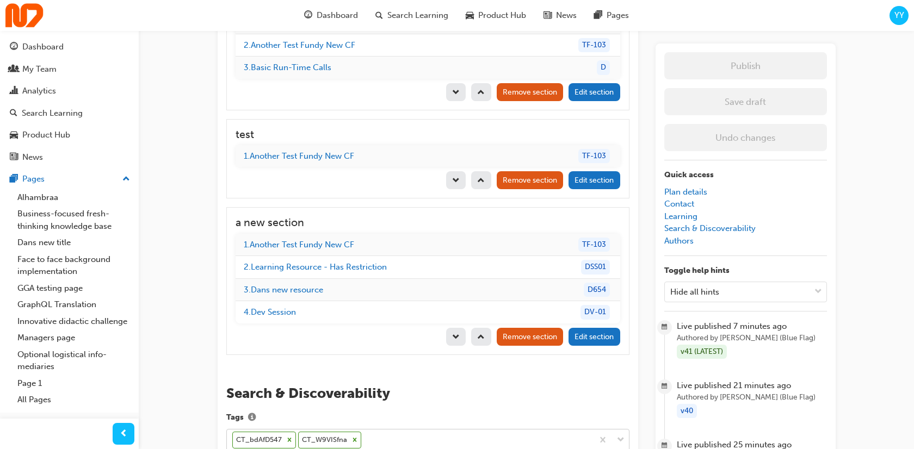
click at [289, 439] on icon at bounding box center [289, 441] width 4 height 4
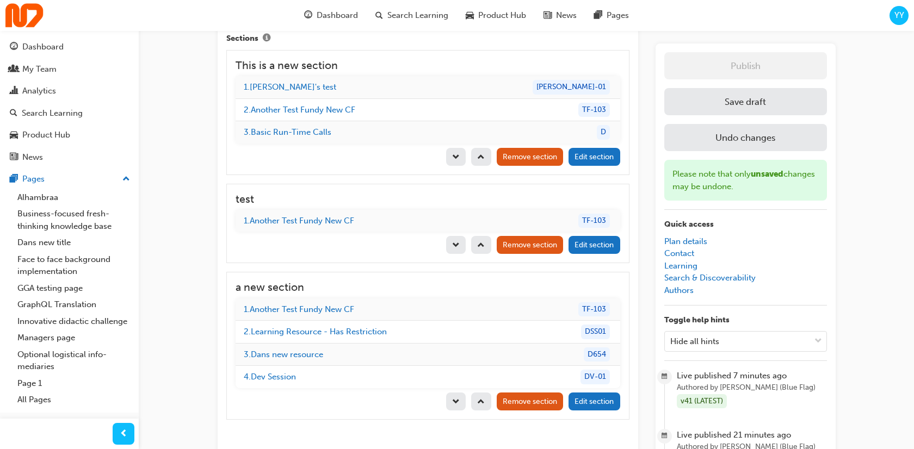
scroll to position [1409, 0]
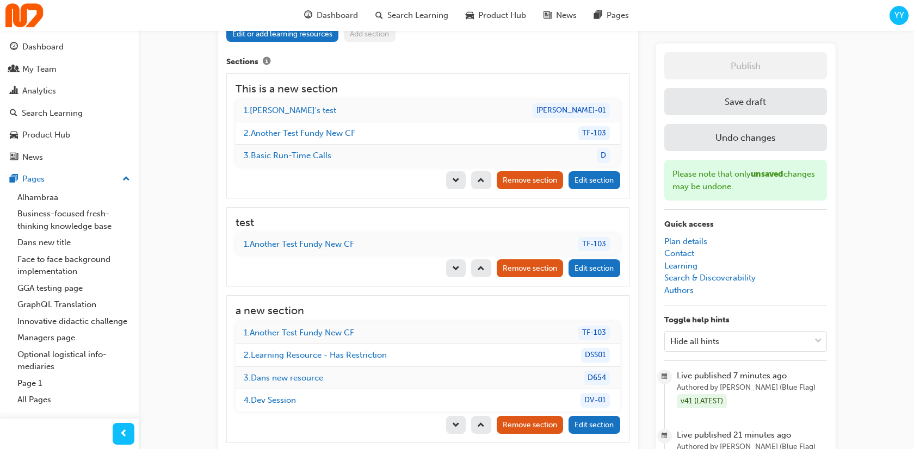
click at [756, 96] on button "Save draft" at bounding box center [745, 101] width 163 height 27
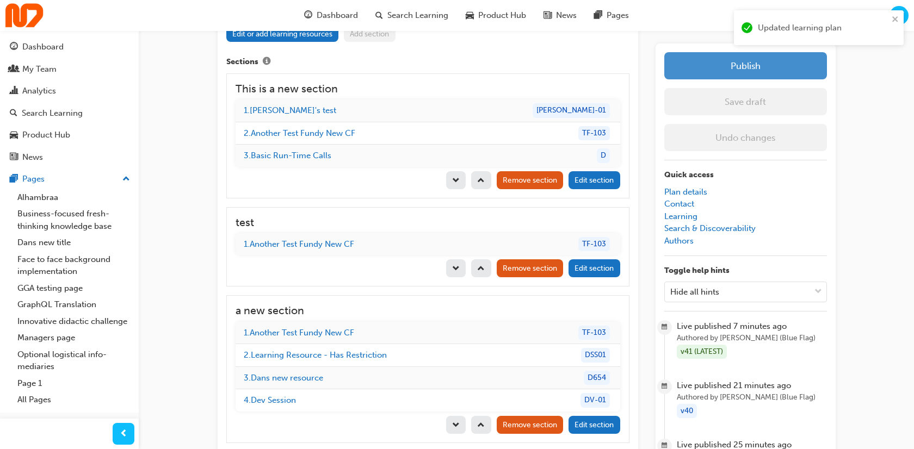
click at [764, 73] on button "Publish" at bounding box center [745, 65] width 163 height 27
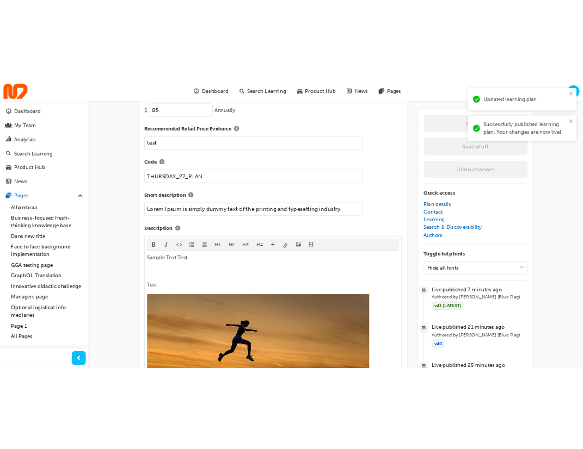
scroll to position [0, 0]
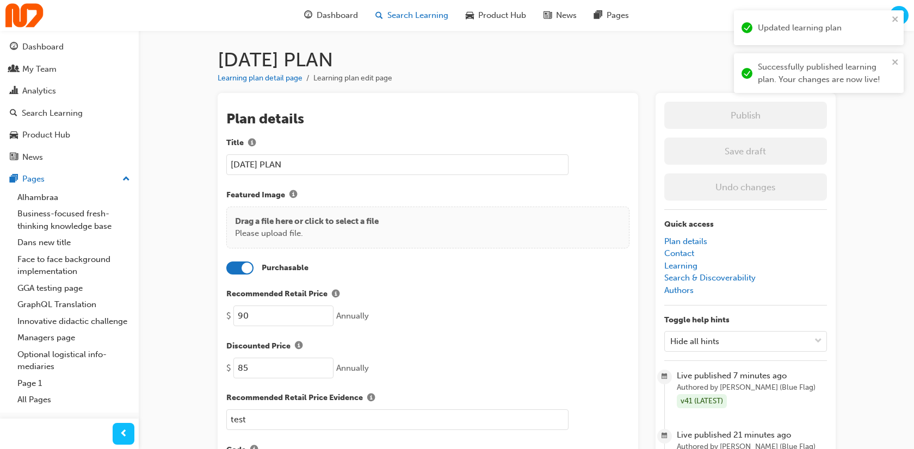
click at [427, 17] on span "Search Learning" at bounding box center [417, 15] width 61 height 13
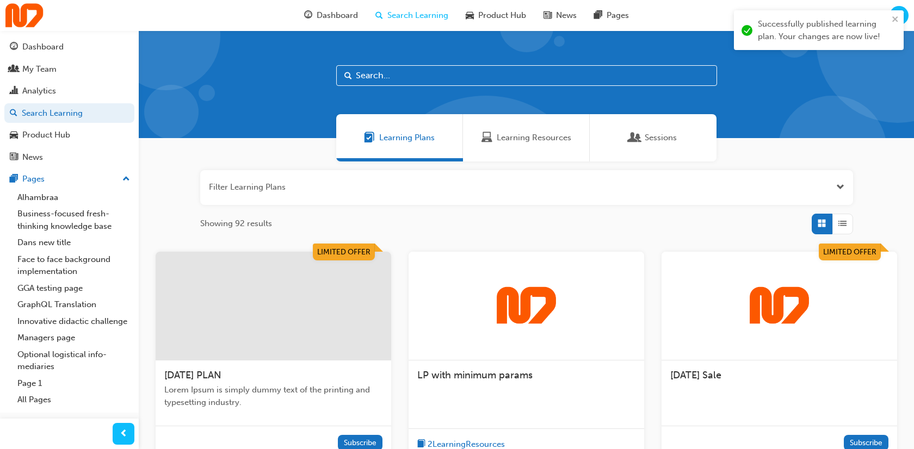
click at [310, 347] on div at bounding box center [274, 306] width 236 height 109
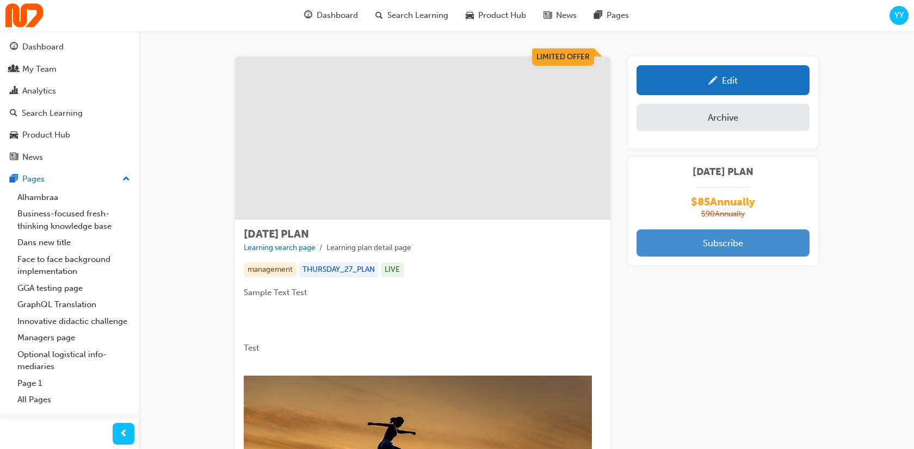
click at [695, 245] on button "Subscribe" at bounding box center [723, 243] width 173 height 27
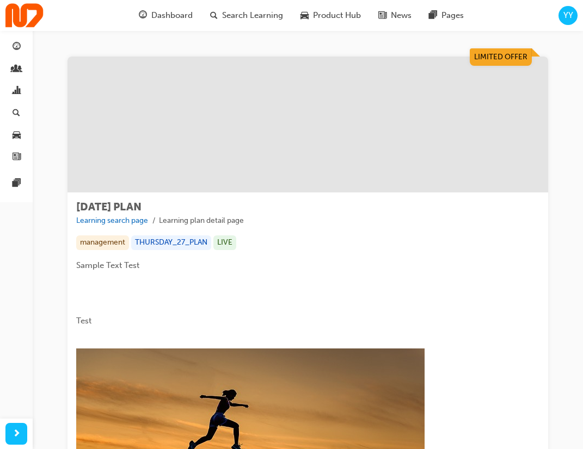
scroll to position [515, 0]
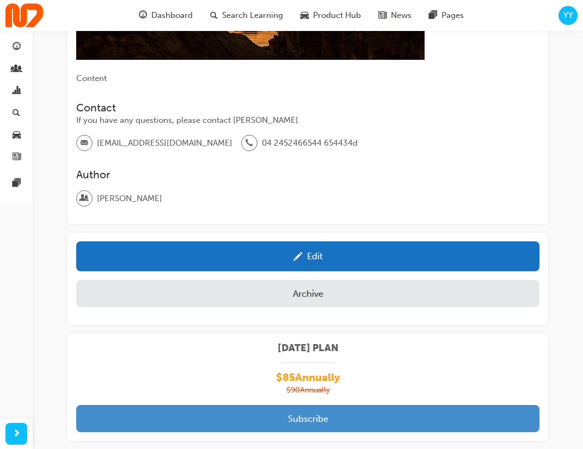
click at [307, 405] on button "Subscribe" at bounding box center [307, 418] width 463 height 27
